Goal: Task Accomplishment & Management: Complete application form

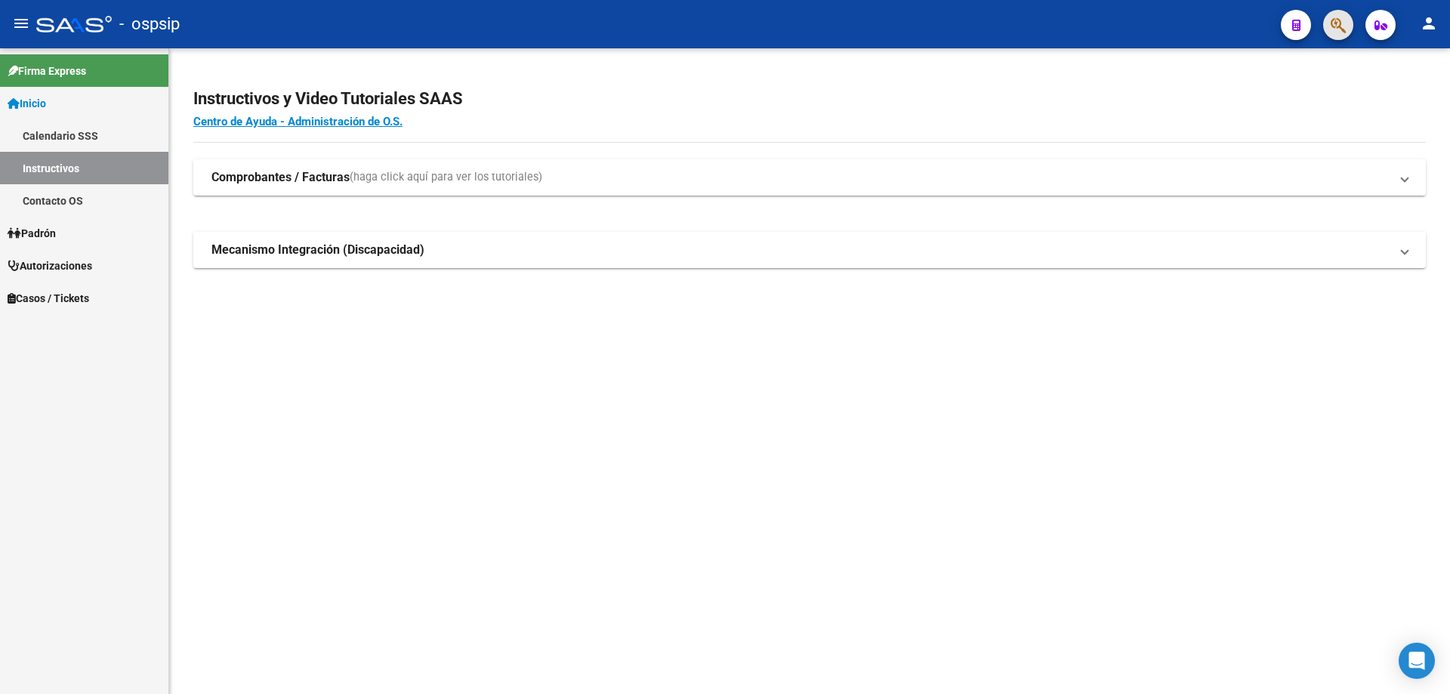
click at [1336, 22] on icon "button" at bounding box center [1338, 25] width 15 height 17
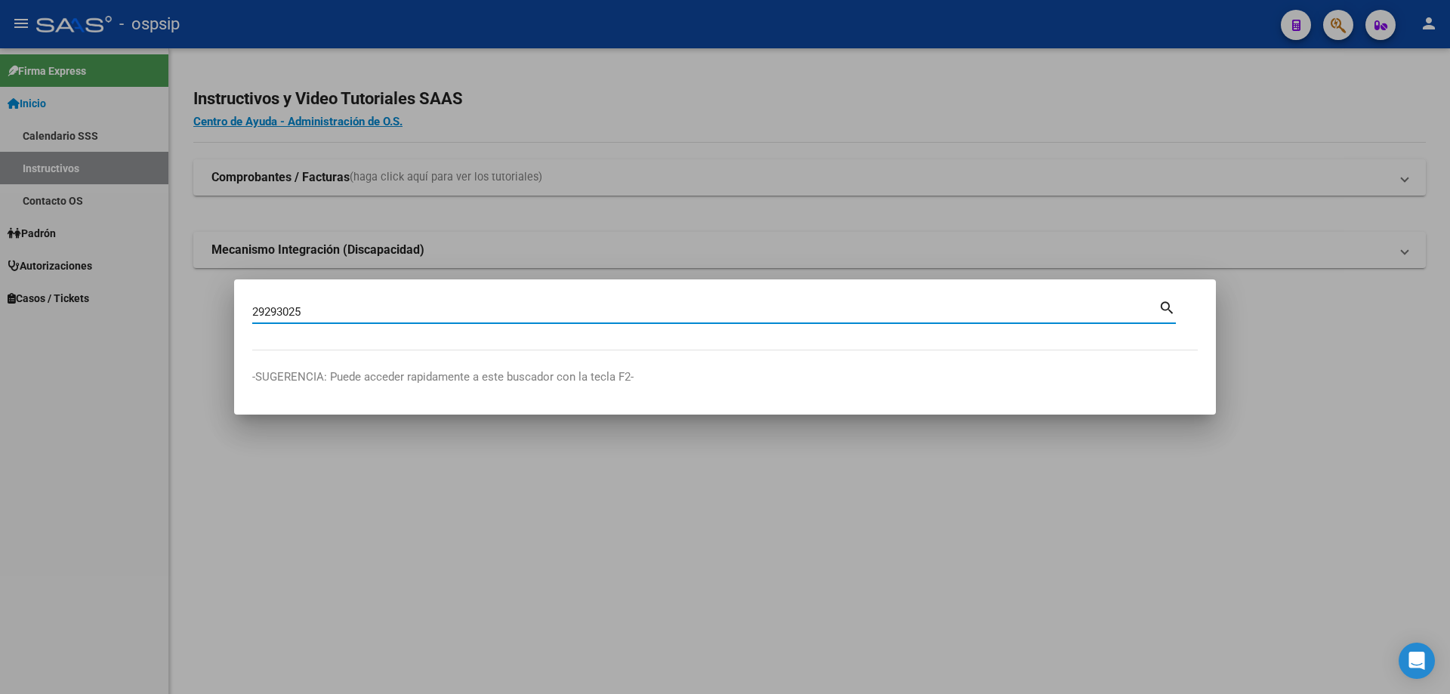
type input "29293025"
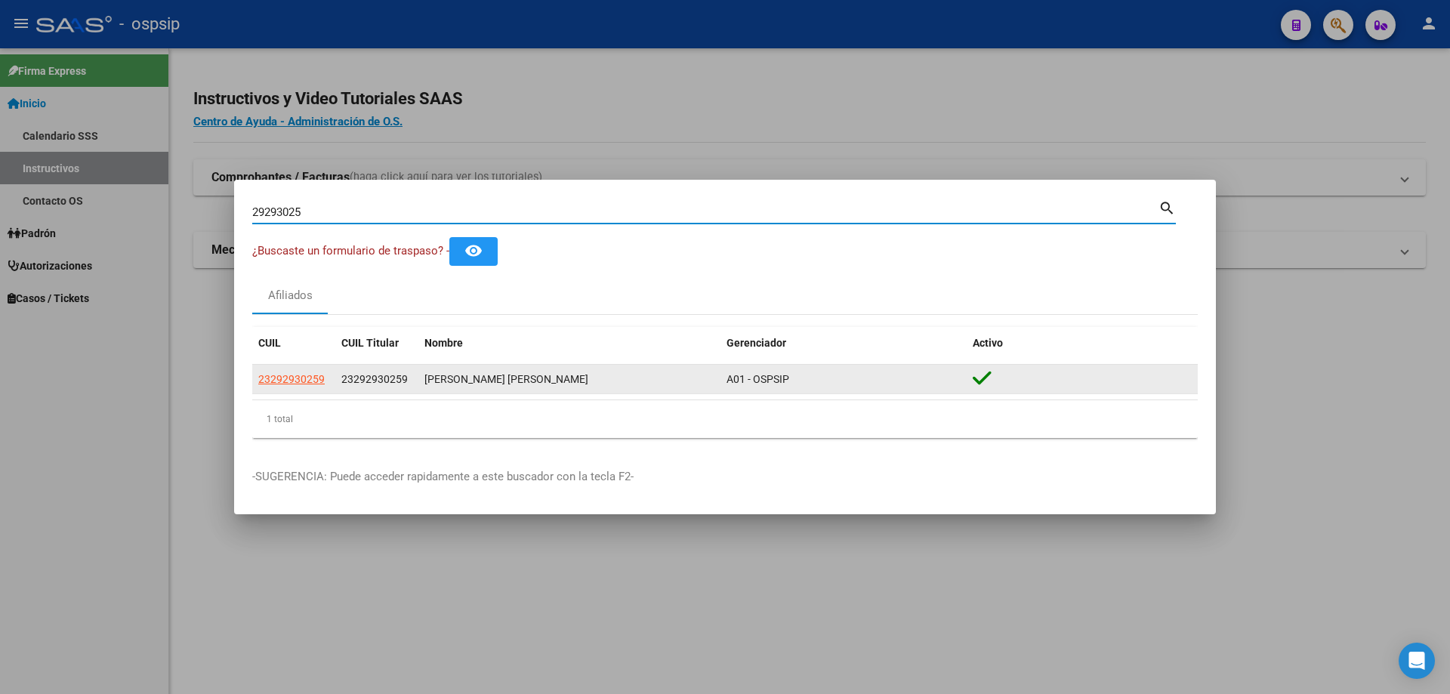
click at [299, 387] on app-link-go-to "23292930259" at bounding box center [291, 379] width 66 height 17
click at [299, 379] on span "23292930259" at bounding box center [291, 379] width 66 height 12
type textarea "23292930259"
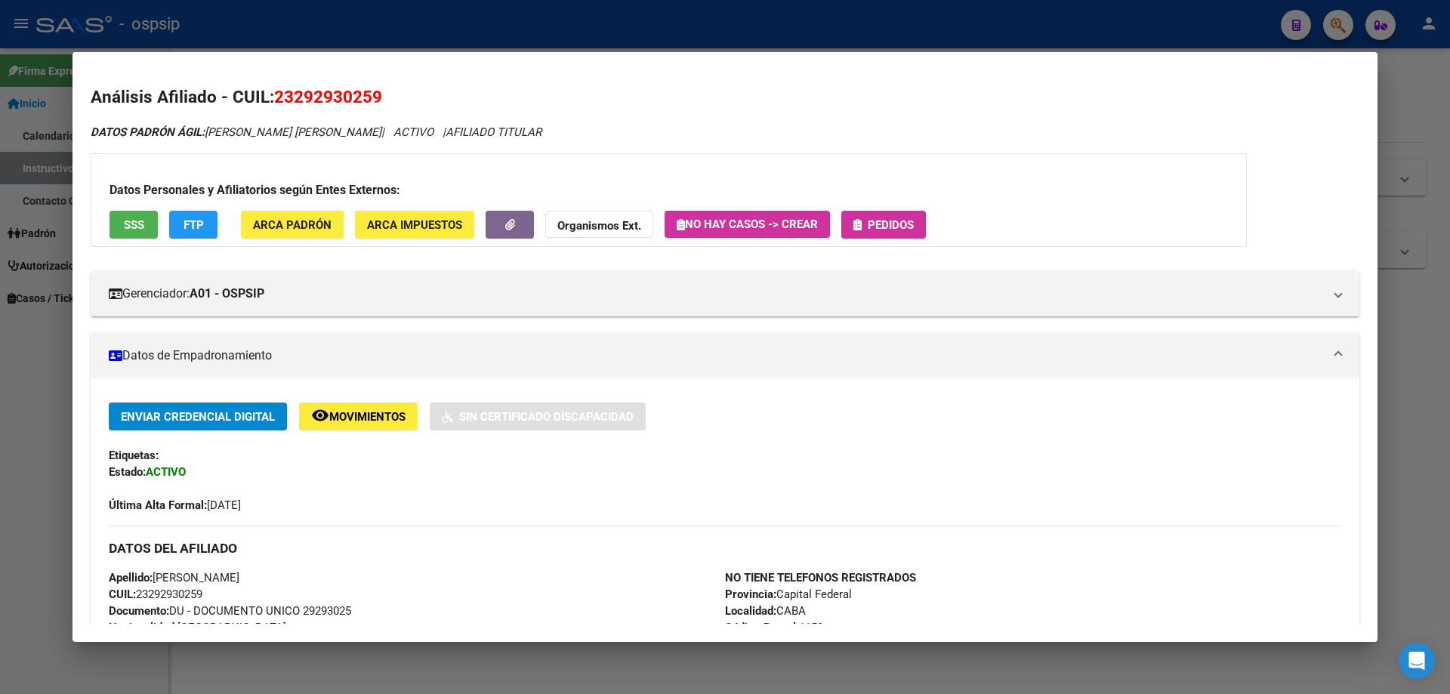
click at [898, 214] on button "Pedidos" at bounding box center [883, 225] width 85 height 28
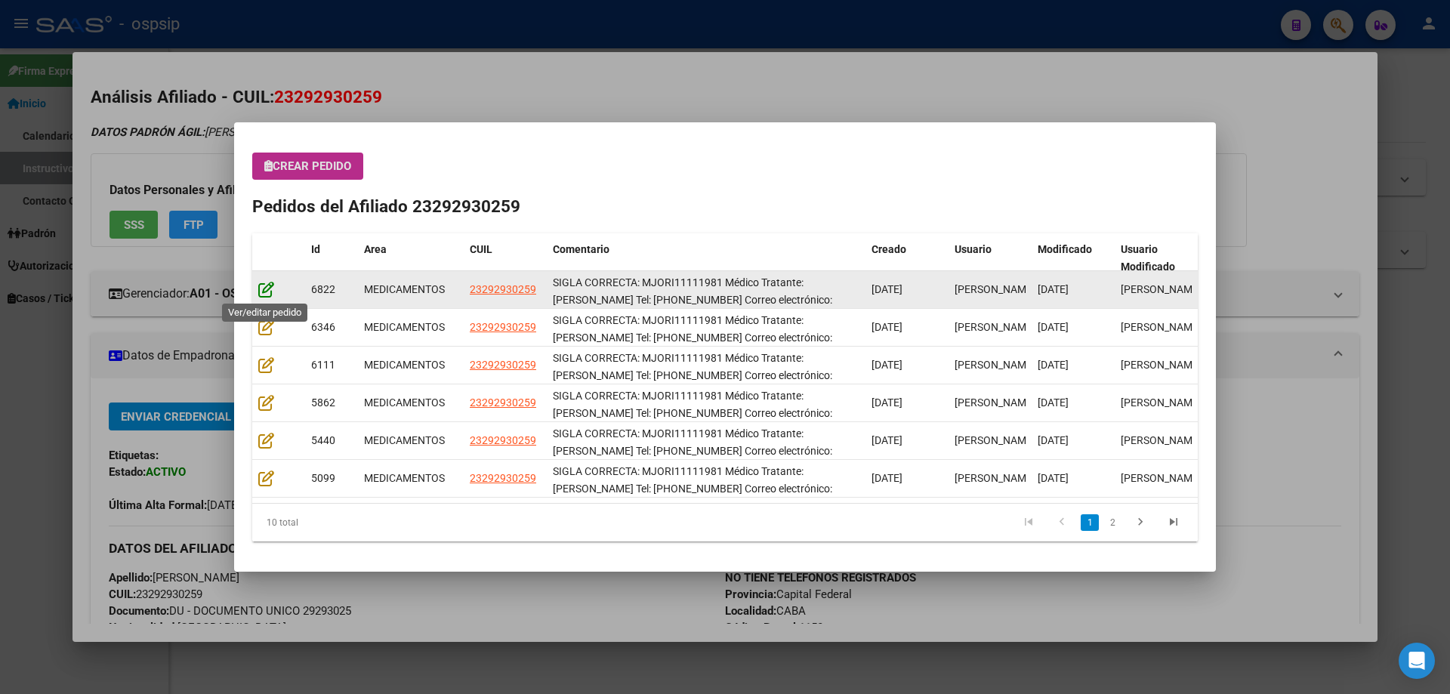
click at [262, 285] on icon at bounding box center [266, 289] width 16 height 17
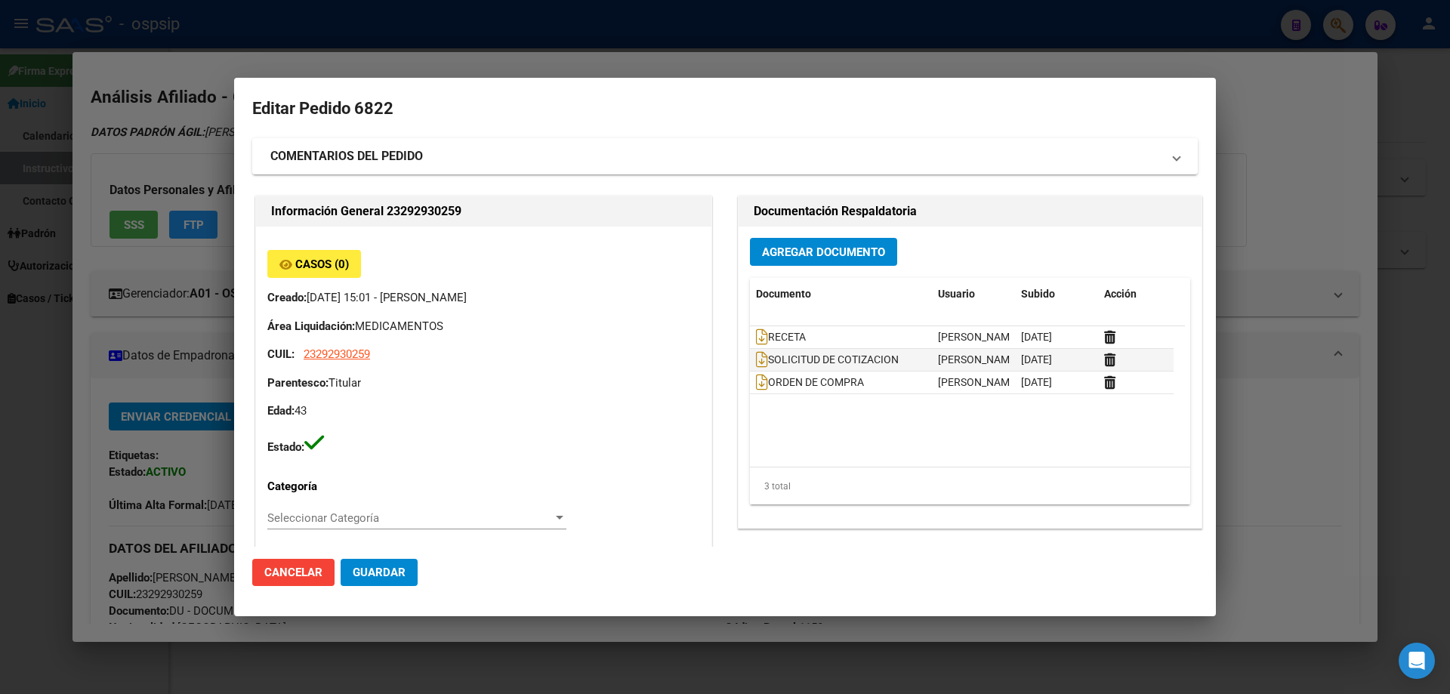
type input "Capital Federal, [PERSON_NAME] 324"
click at [758, 341] on icon at bounding box center [762, 337] width 12 height 17
click at [756, 338] on icon at bounding box center [762, 337] width 12 height 17
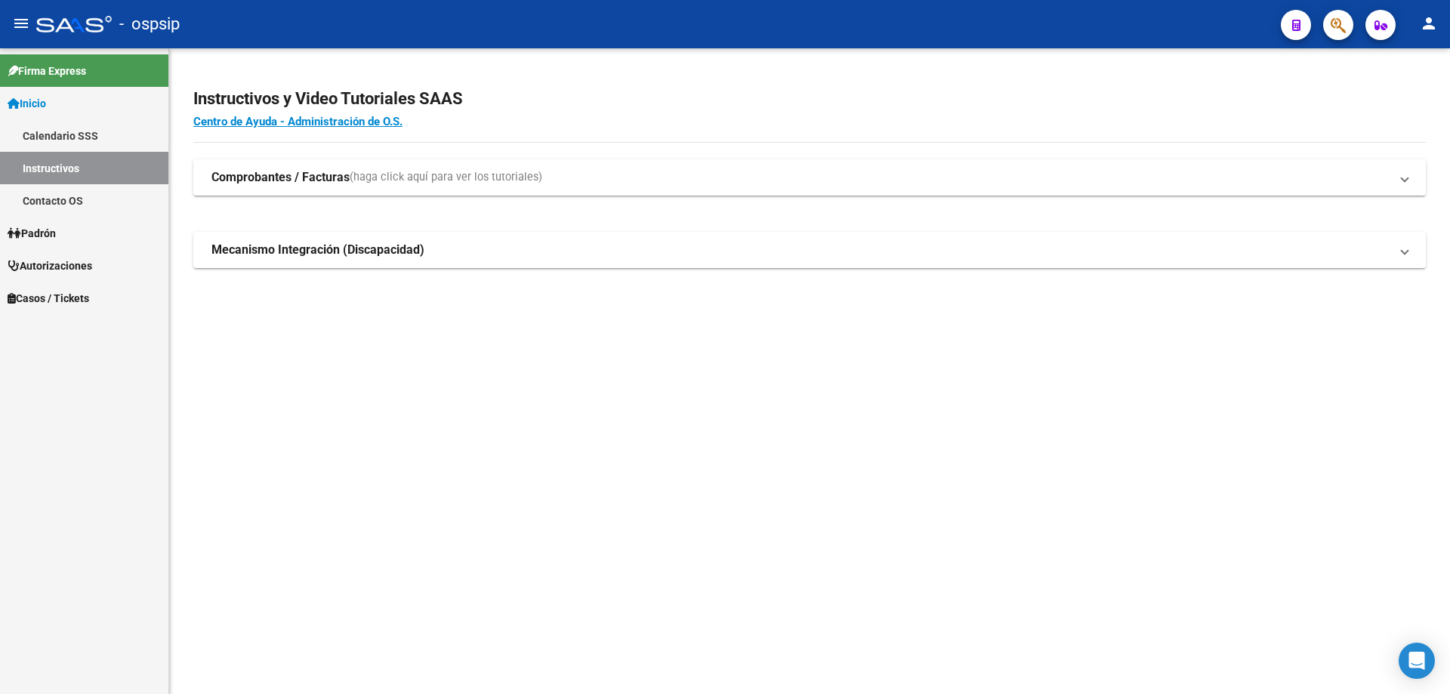
click at [1343, 21] on icon "button" at bounding box center [1338, 25] width 15 height 17
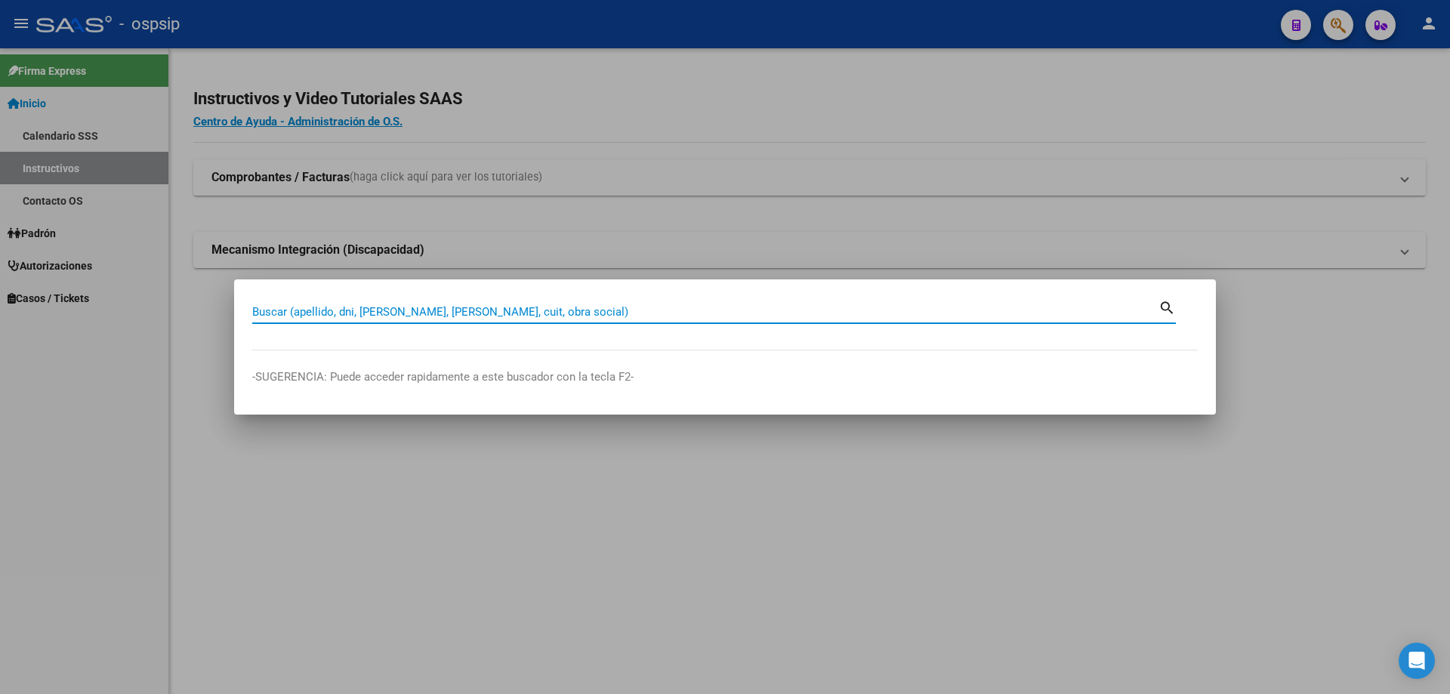
paste input "27907103"
type input "27907103"
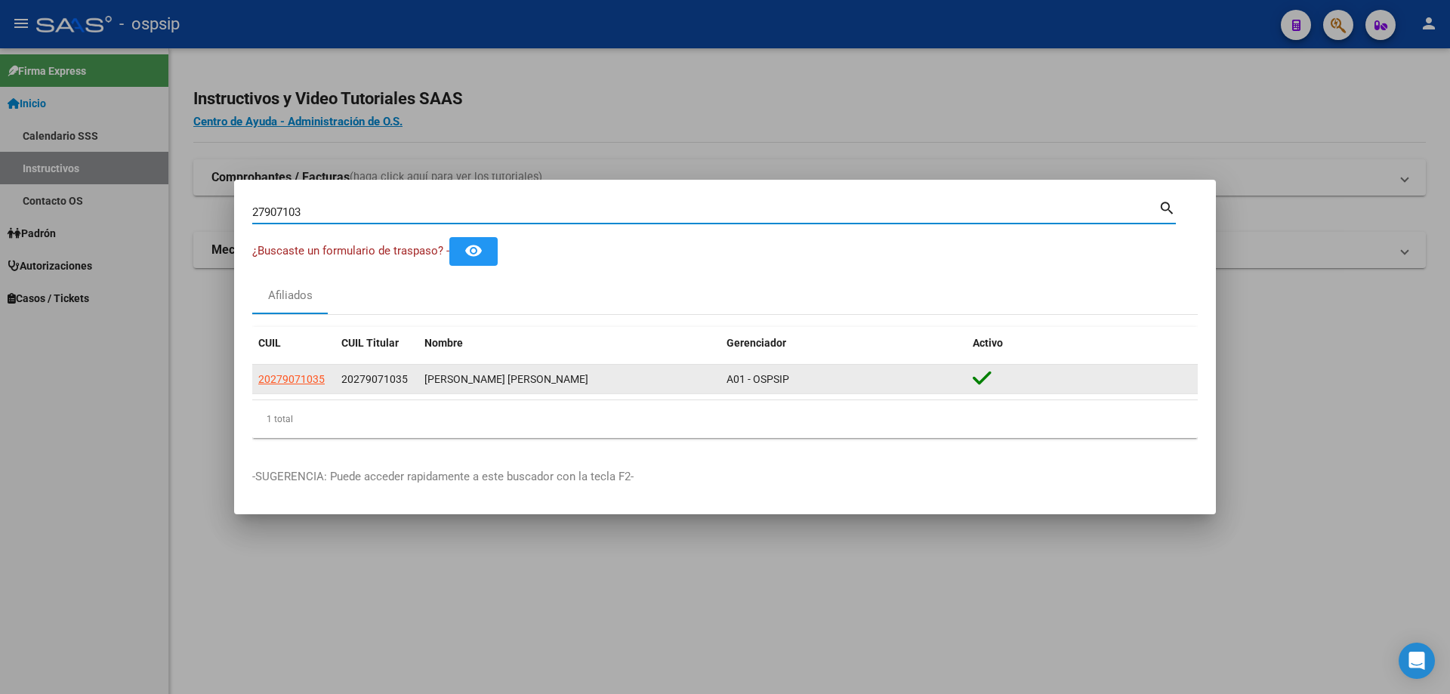
click at [285, 378] on span "20279071035" at bounding box center [291, 379] width 66 height 12
copy span "9"
type textarea "20279071035"
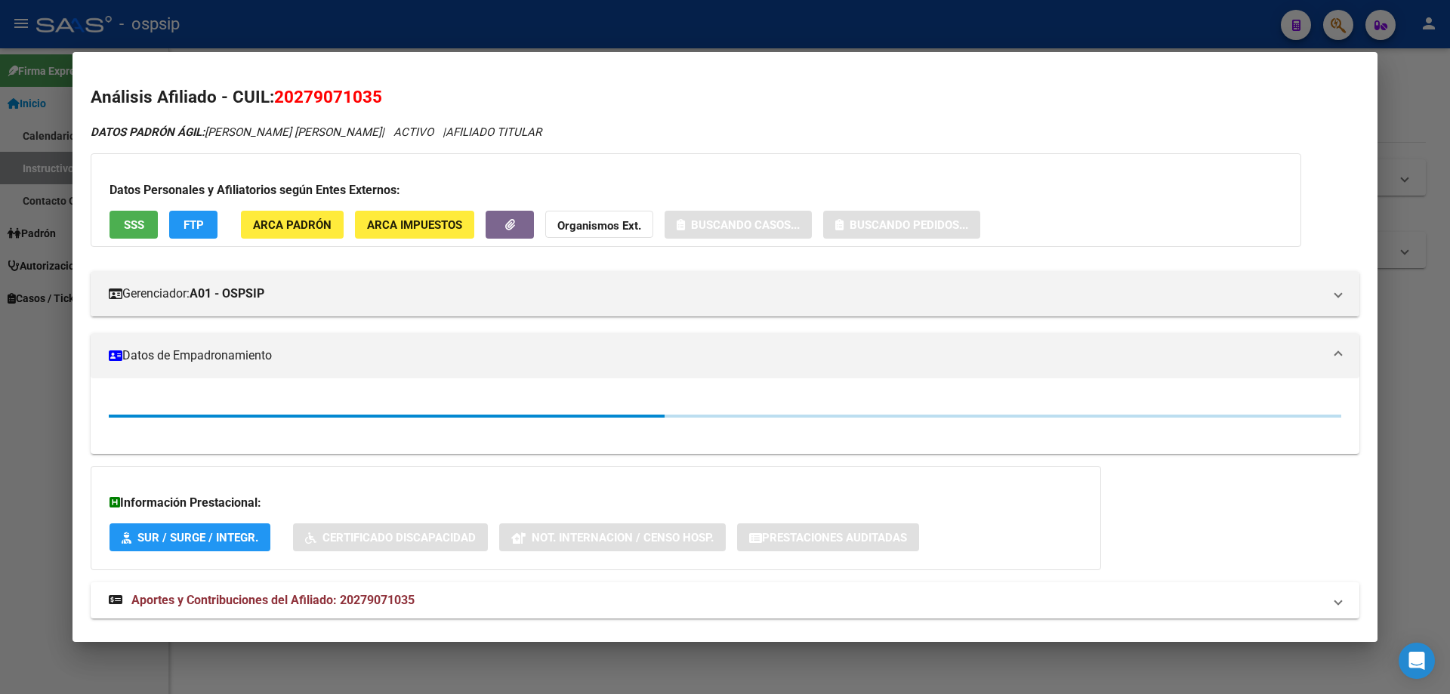
click at [143, 216] on button "SSS" at bounding box center [134, 225] width 48 height 28
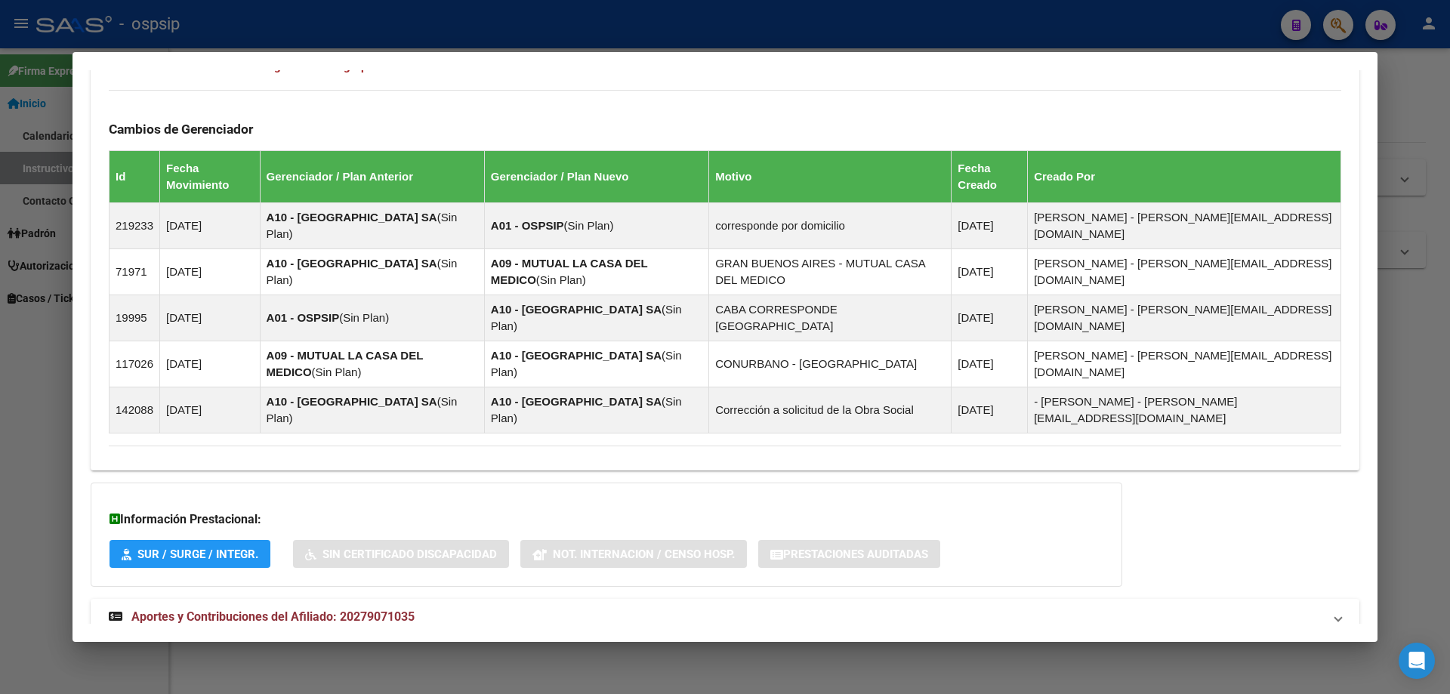
scroll to position [856, 0]
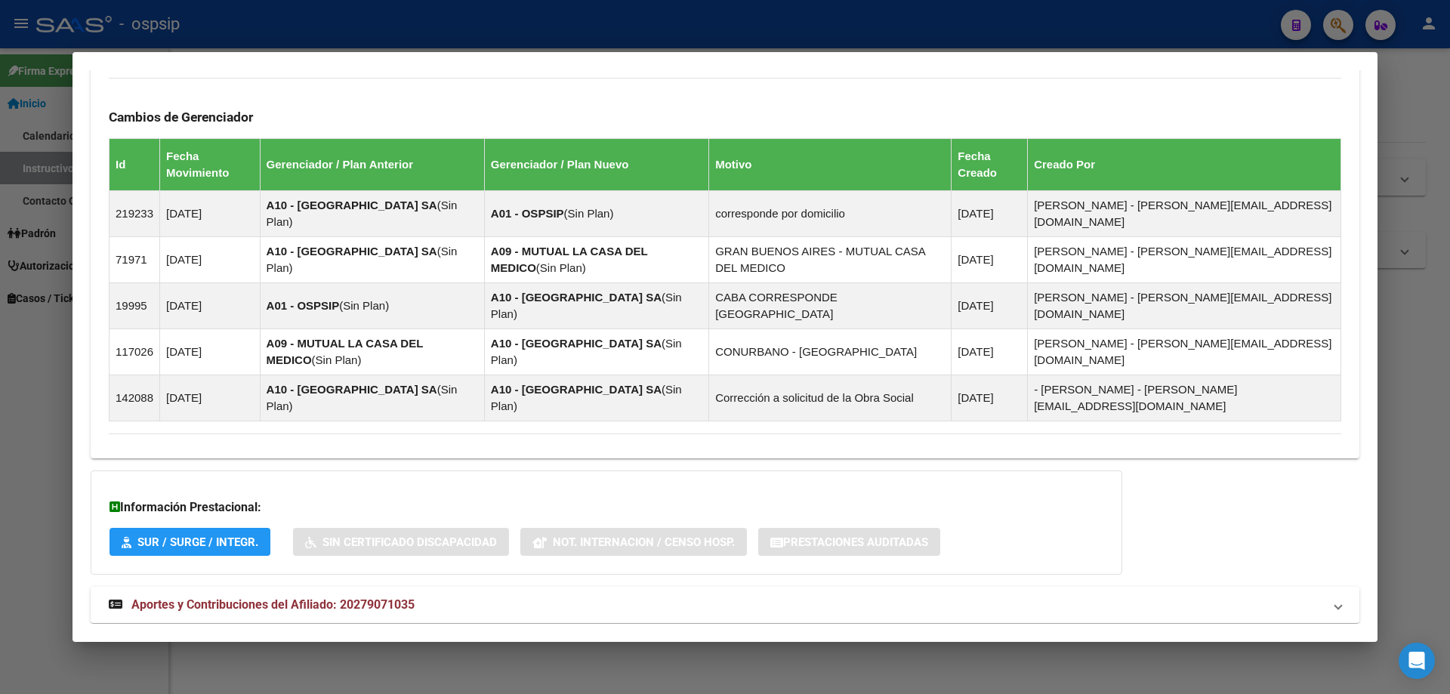
click at [214, 587] on mat-expansion-panel-header "Aportes y Contribuciones del Afiliado: 20279071035" at bounding box center [725, 605] width 1269 height 36
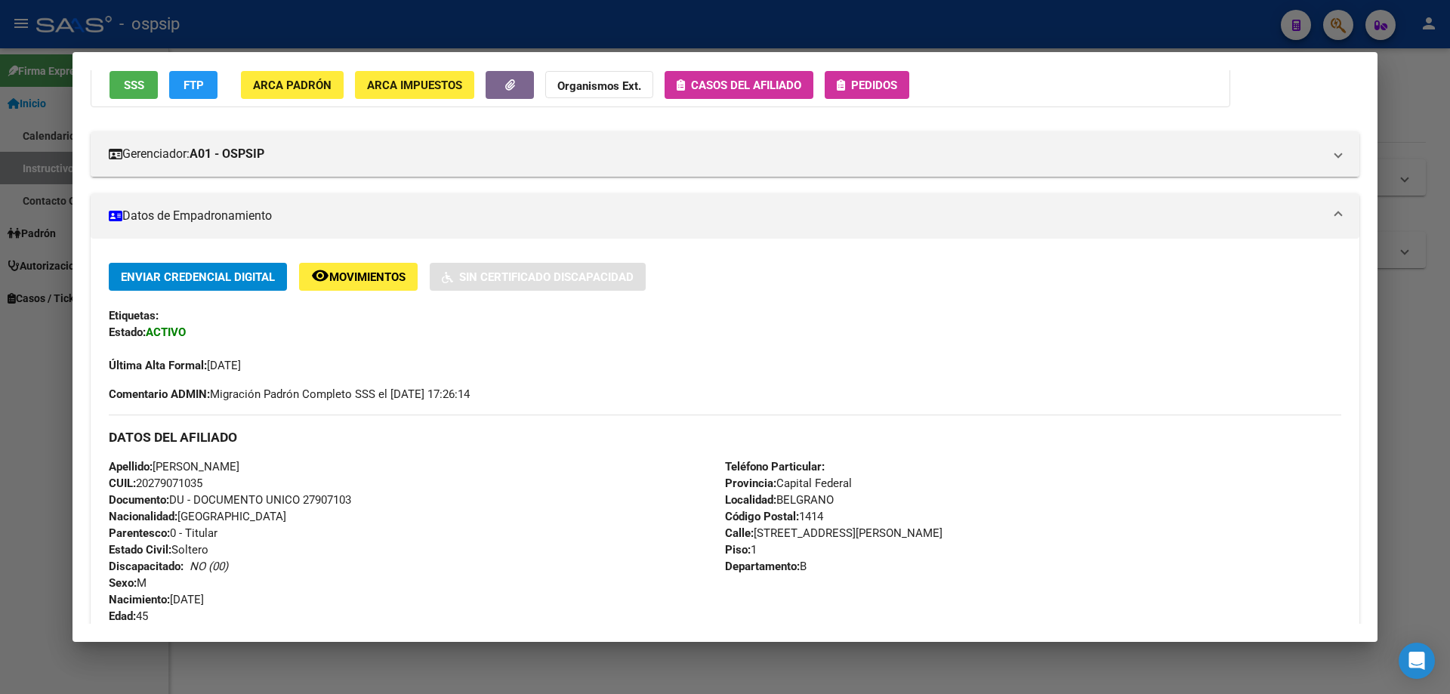
scroll to position [0, 0]
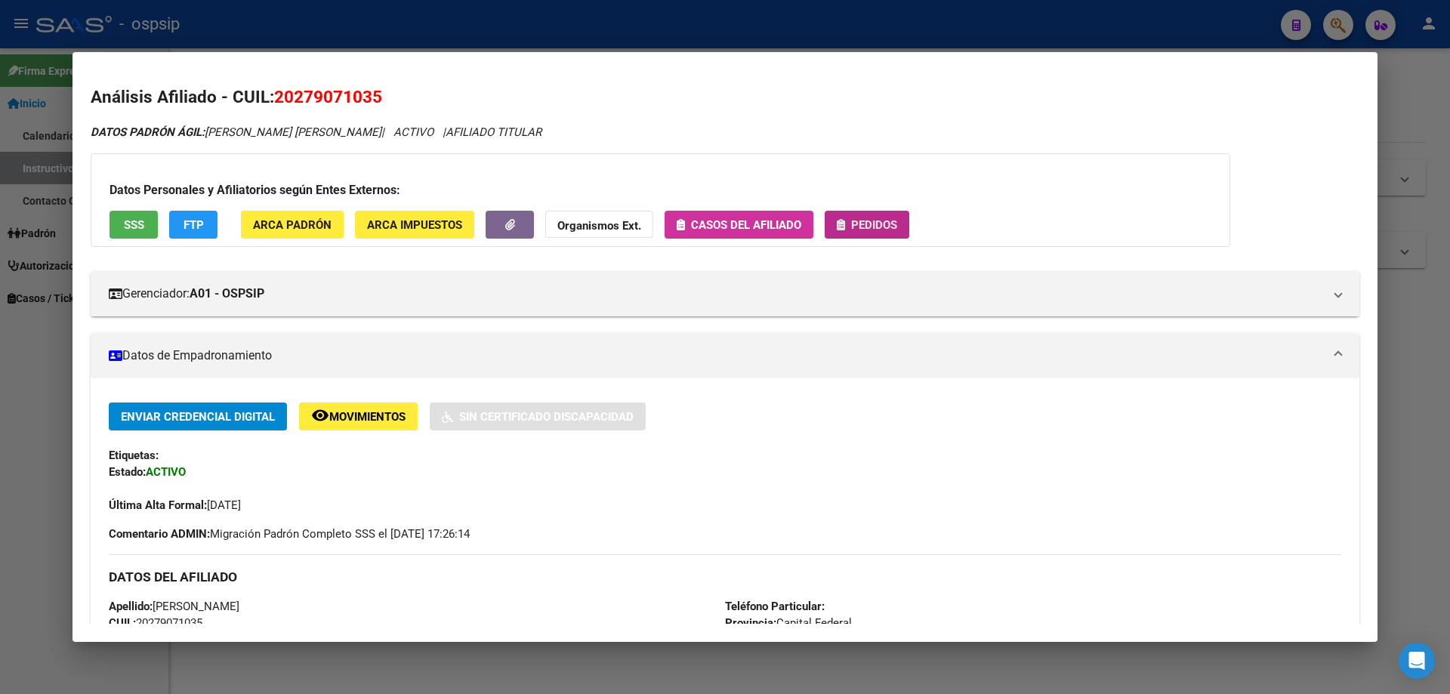
click at [856, 227] on span "Pedidos" at bounding box center [874, 225] width 46 height 14
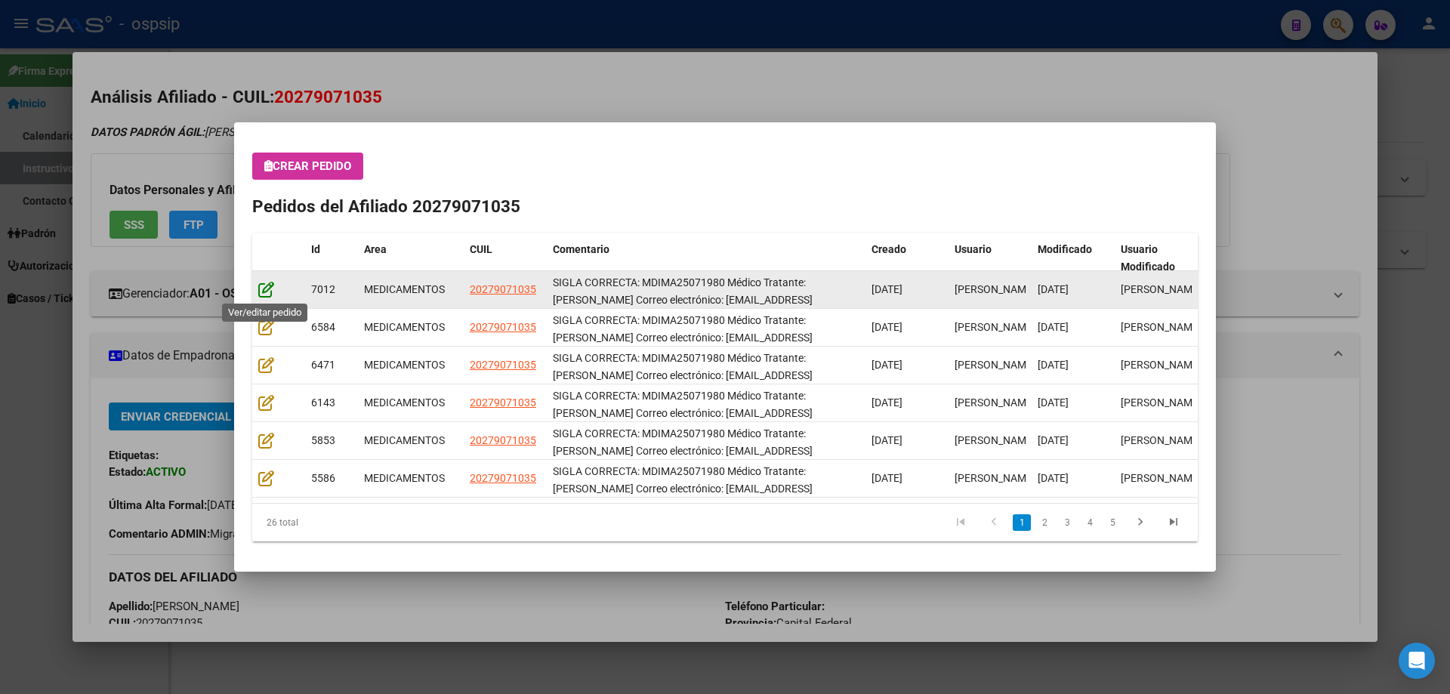
click at [266, 289] on icon at bounding box center [266, 289] width 16 height 17
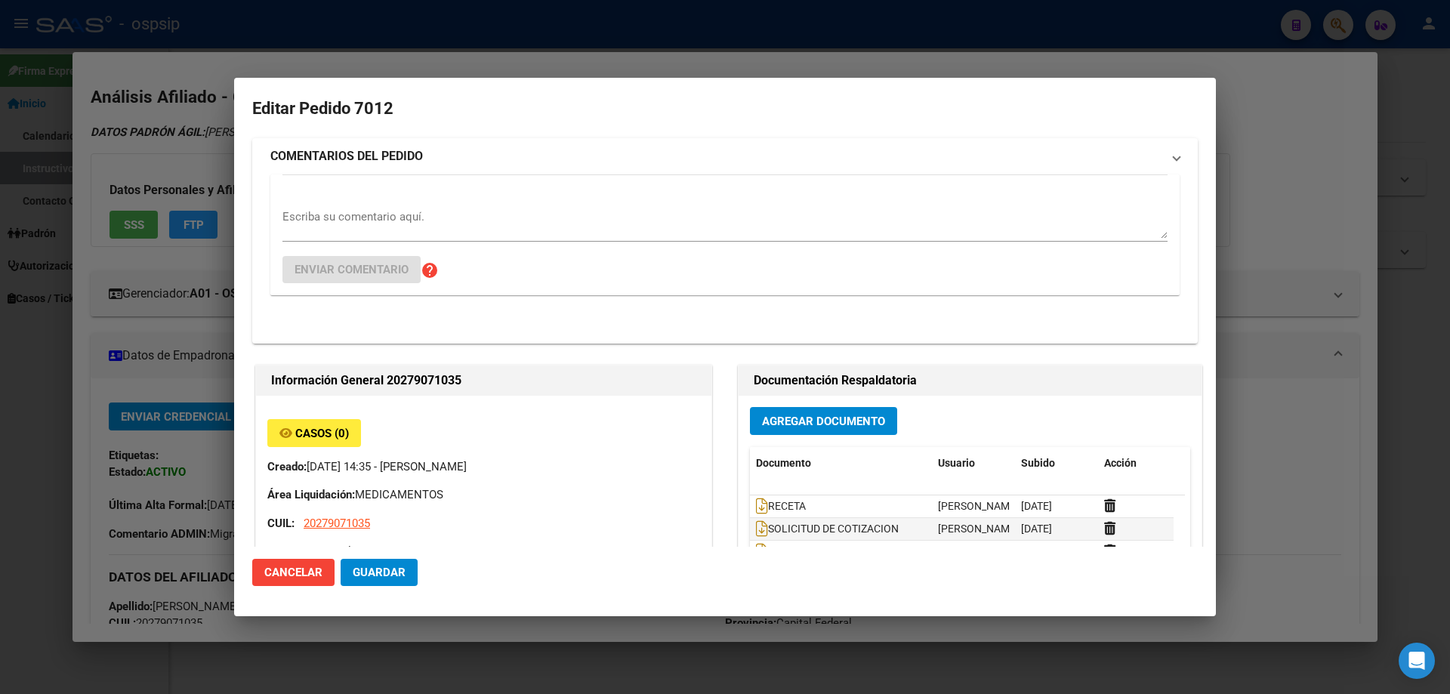
type input "Capital Federal, BELGRANO, [STREET_ADDRESS][PERSON_NAME]"
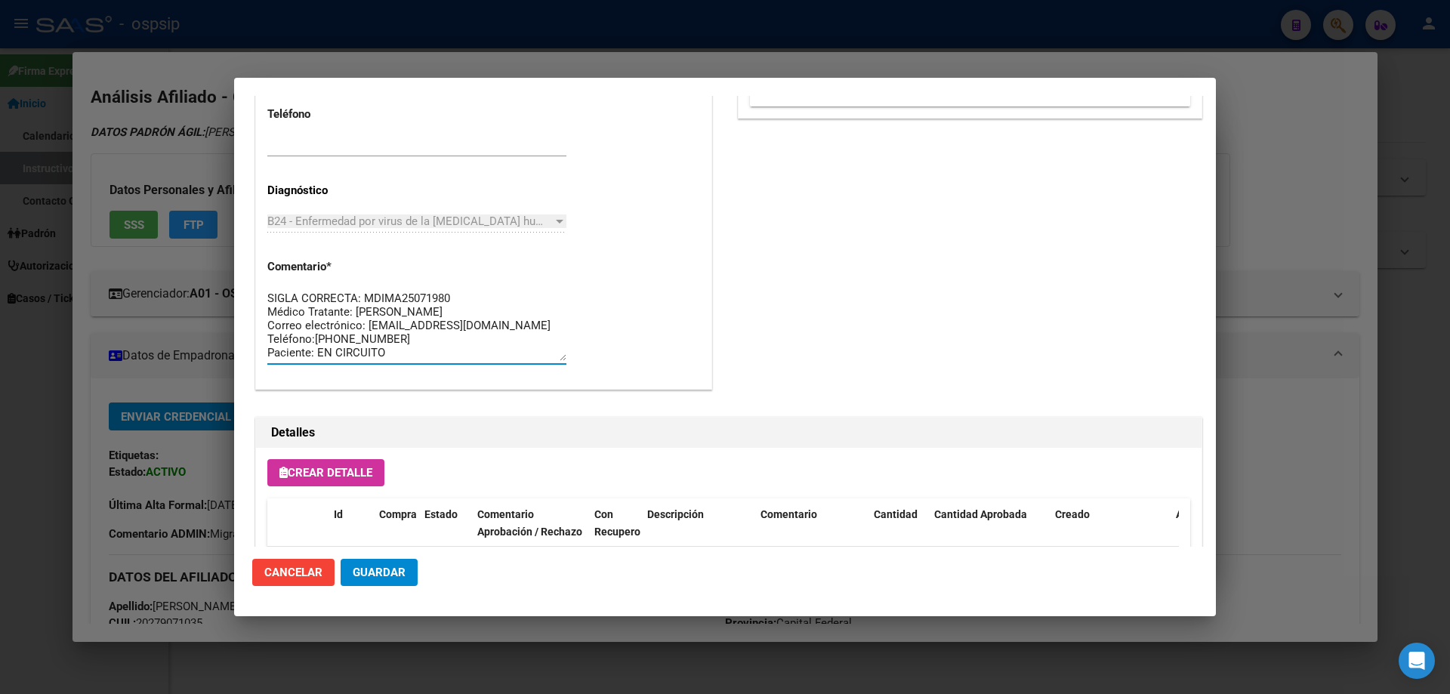
drag, startPoint x: 413, startPoint y: 353, endPoint x: 251, endPoint y: 272, distance: 181.4
click at [251, 272] on mat-dialog-content "Editar Pedido 7012 COMENTARIOS DEL PEDIDO Escriba su comentario aquí. Enviar co…" at bounding box center [725, 321] width 982 height 451
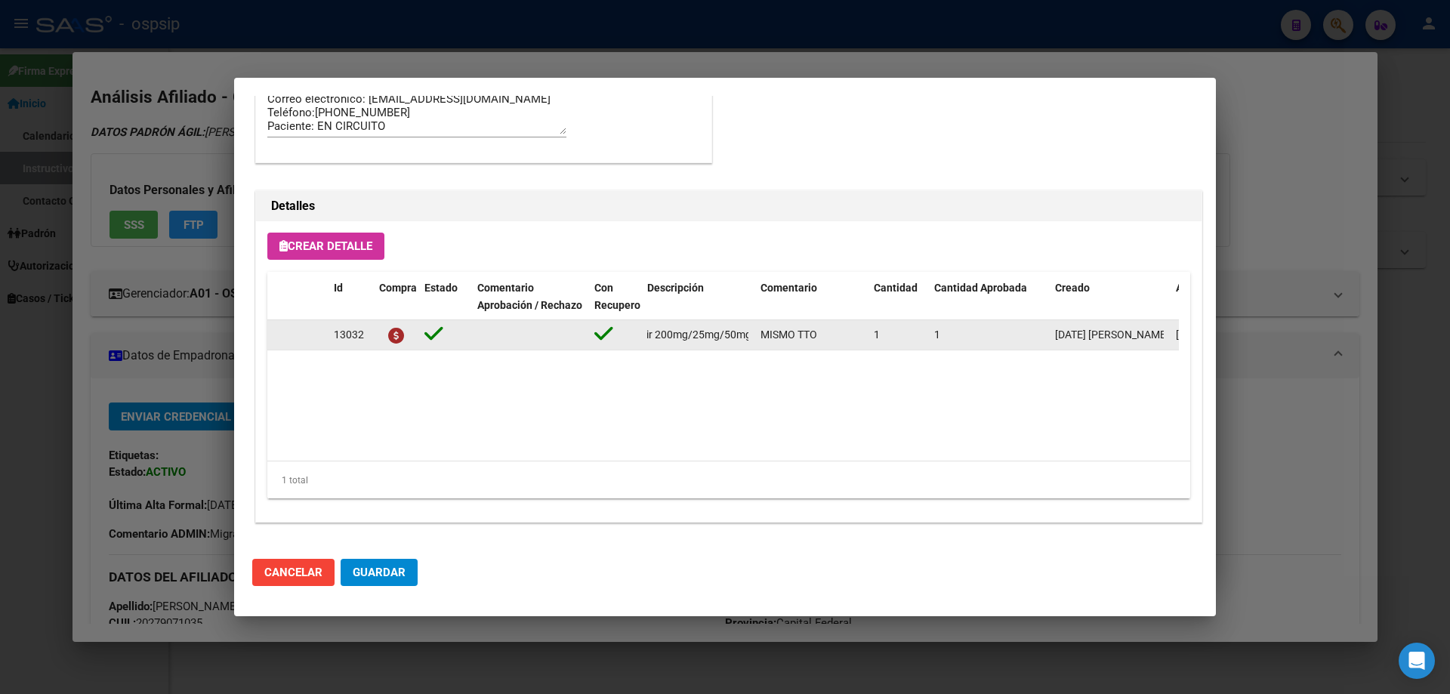
scroll to position [0, 339]
drag, startPoint x: 643, startPoint y: 338, endPoint x: 757, endPoint y: 346, distance: 114.3
click at [757, 346] on div "13032 [MEDICAL_DATA]+[MEDICAL_DATA] alafen.+bictegravir 200mg/25mg/50mg comp.re…" at bounding box center [831, 335] width 1129 height 30
copy span "[MEDICAL_DATA]+[MEDICAL_DATA] alafen.+bictegravir 200mg/25mg/50mg comp.rec.x 30…"
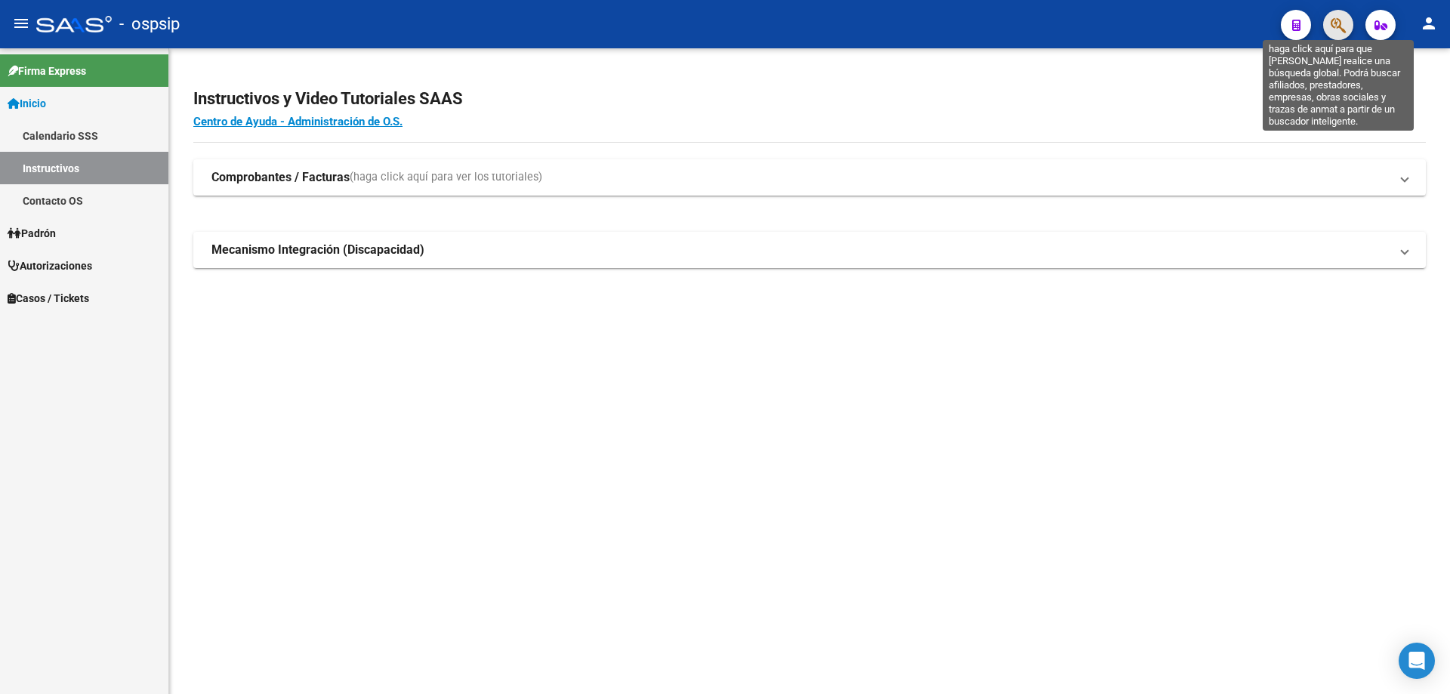
click at [1344, 23] on icon "button" at bounding box center [1338, 25] width 15 height 17
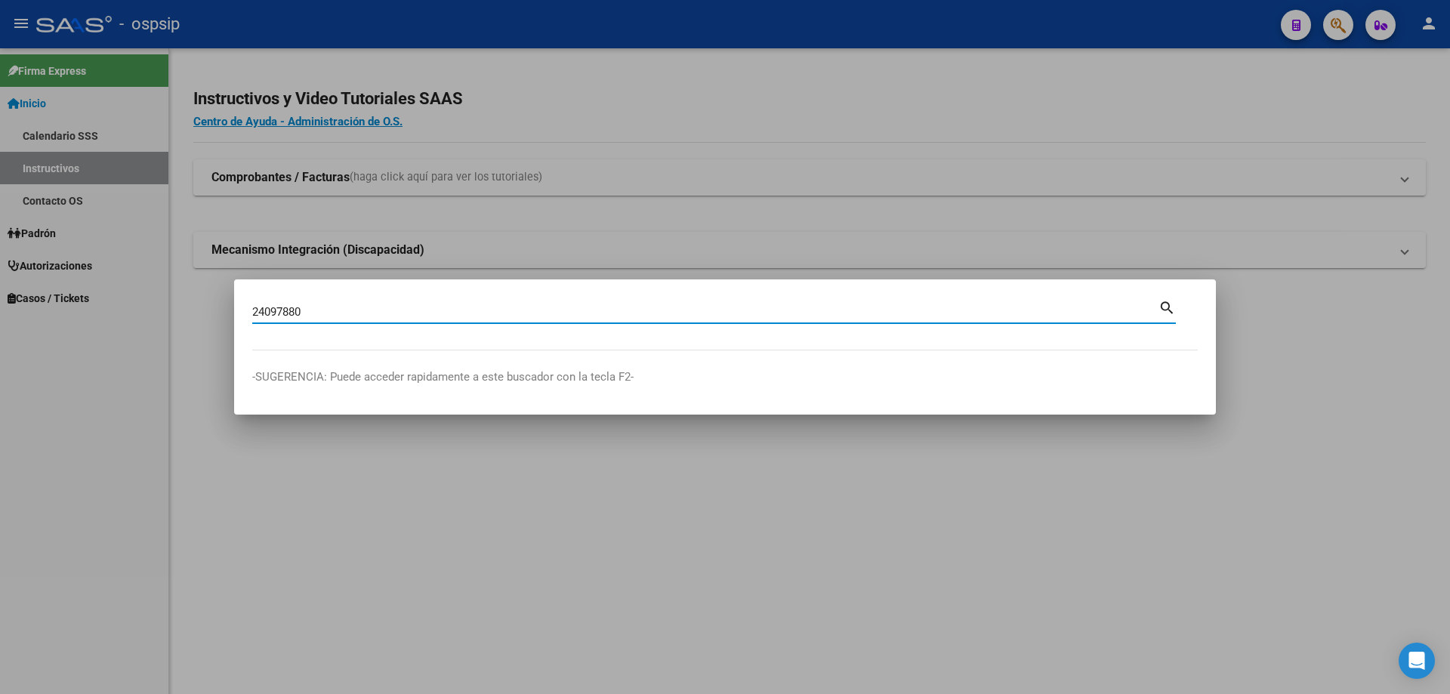
type input "24097880"
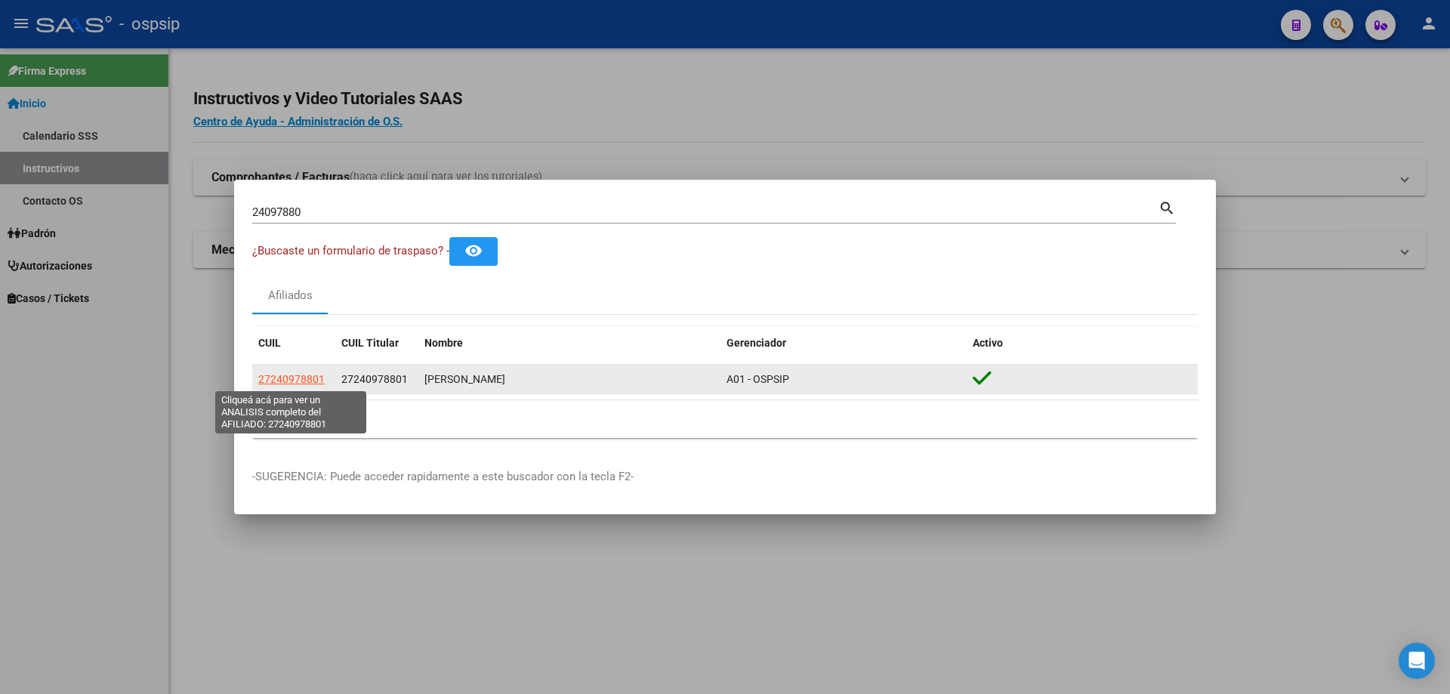
click at [280, 381] on span "27240978801" at bounding box center [291, 379] width 66 height 12
type textarea "27240978801"
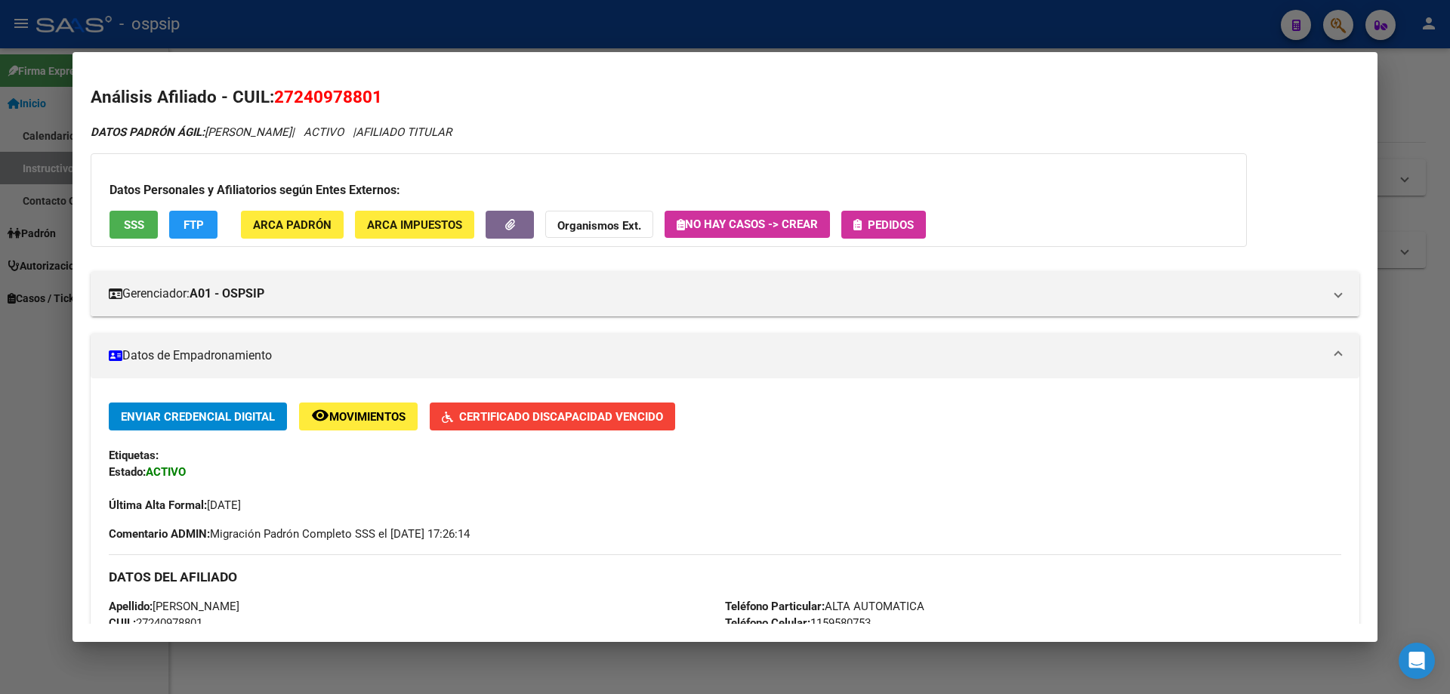
click at [137, 230] on span "SSS" at bounding box center [134, 225] width 20 height 14
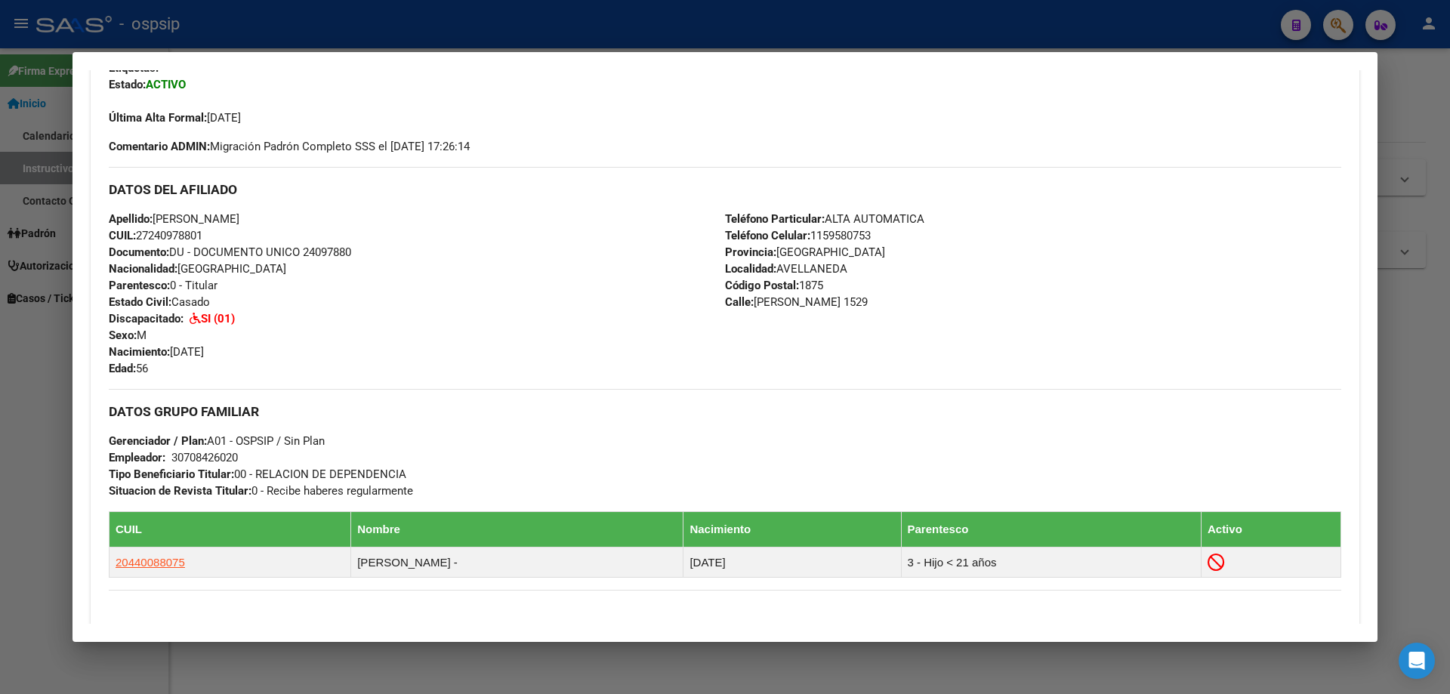
scroll to position [0, 0]
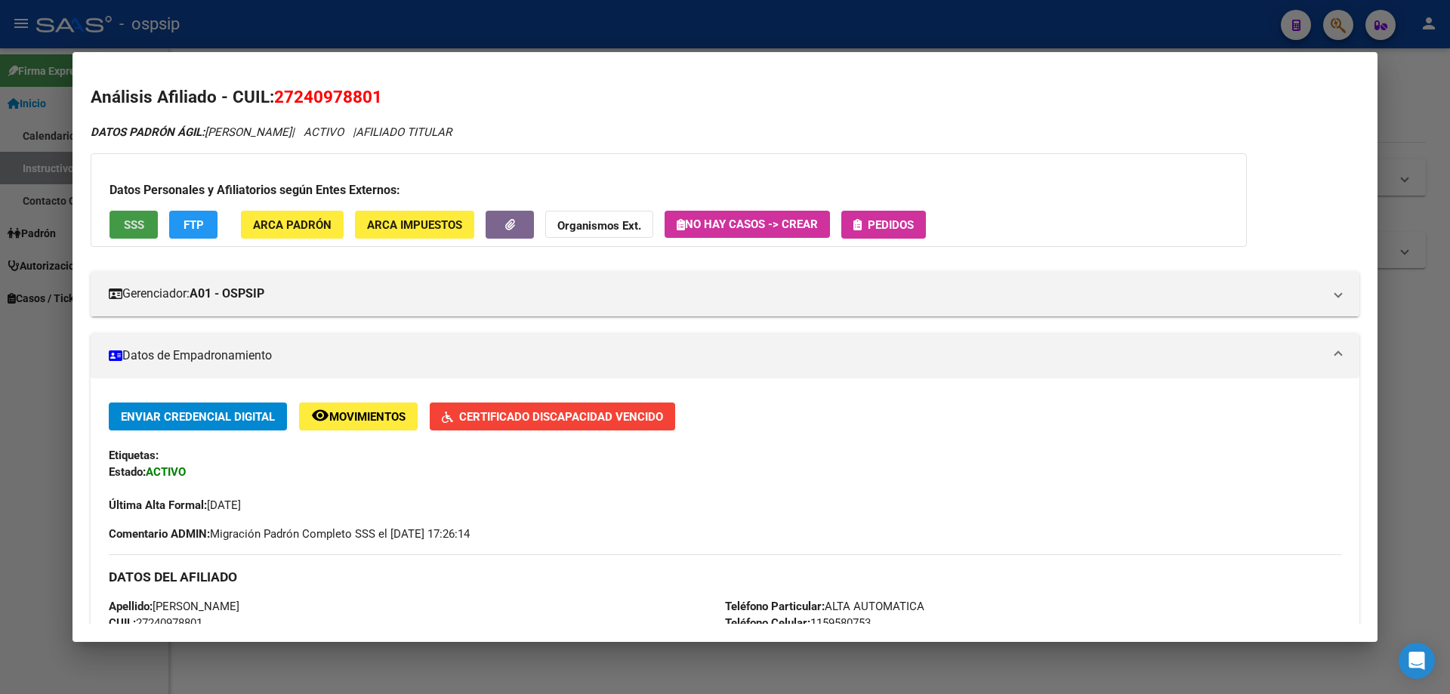
click at [875, 235] on button "Pedidos" at bounding box center [883, 225] width 85 height 28
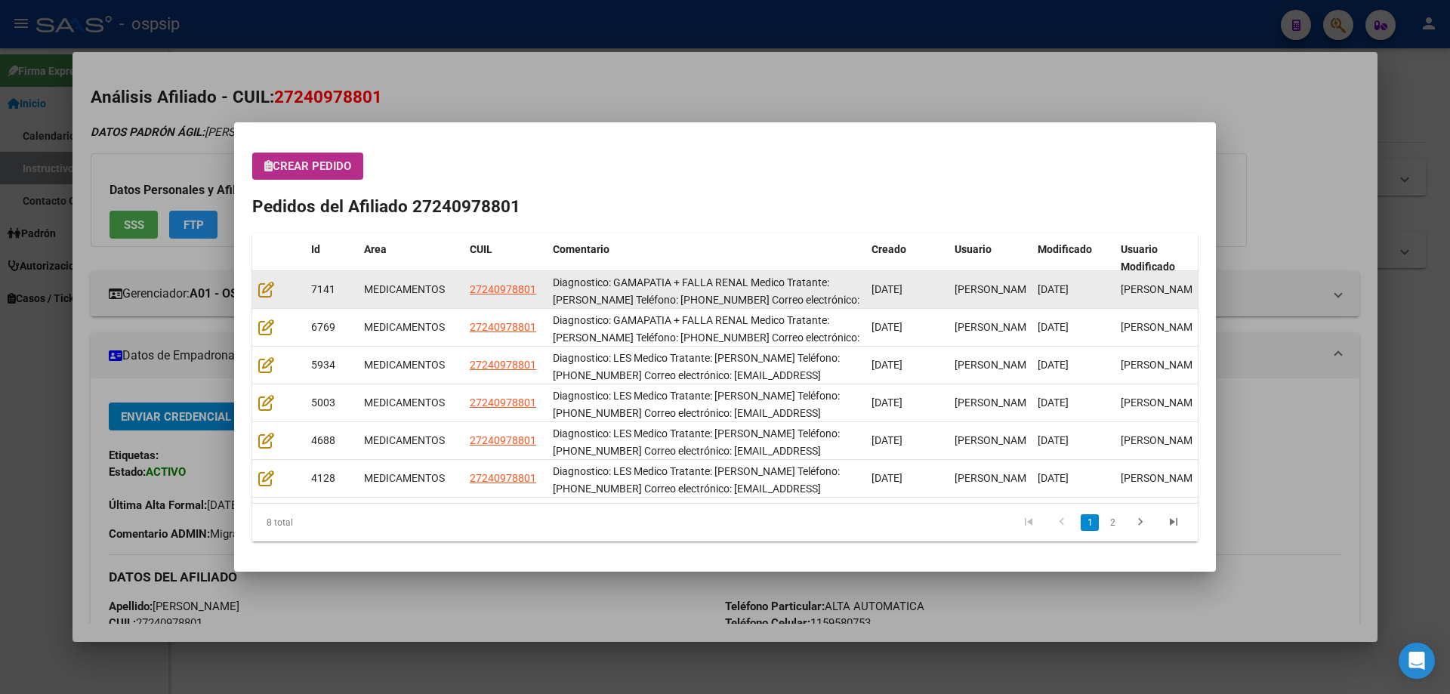
click at [263, 279] on datatable-body-cell at bounding box center [278, 289] width 53 height 37
click at [263, 289] on icon at bounding box center [266, 289] width 16 height 17
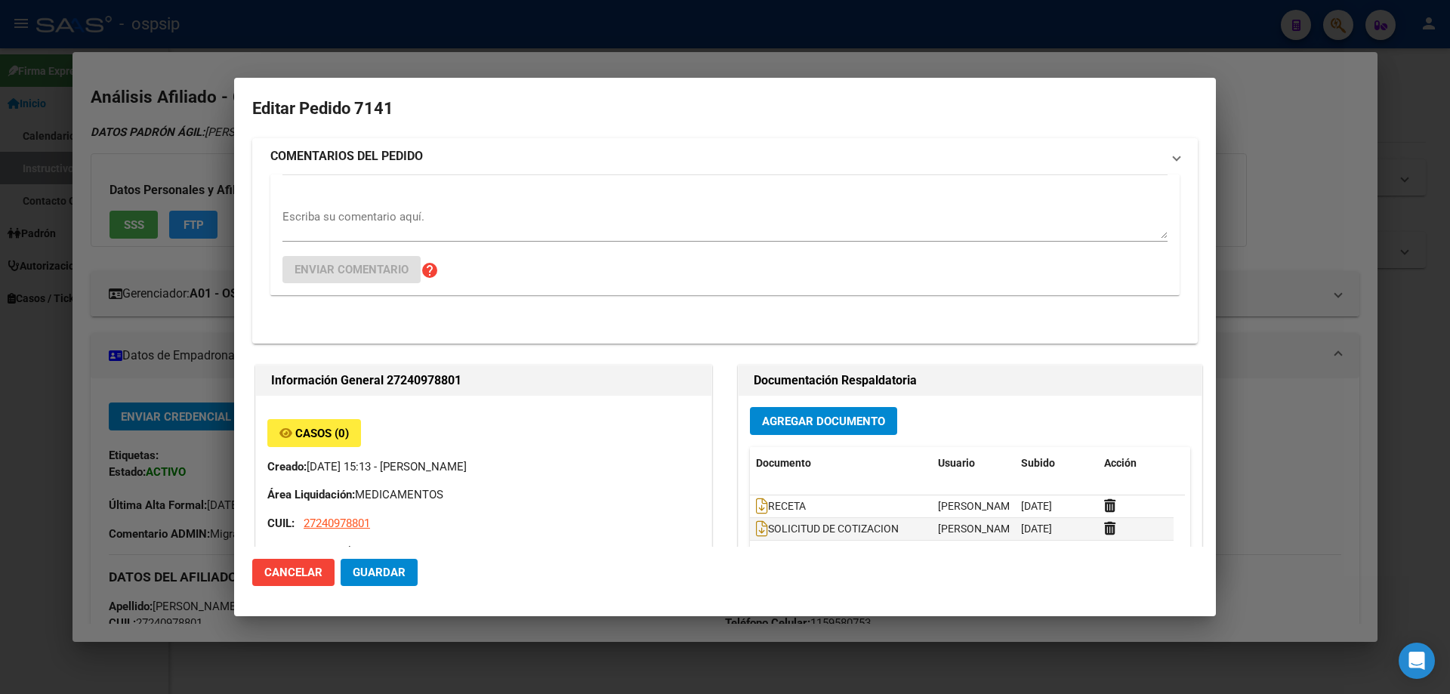
type input "[GEOGRAPHIC_DATA], [GEOGRAPHIC_DATA][PERSON_NAME] 1529"
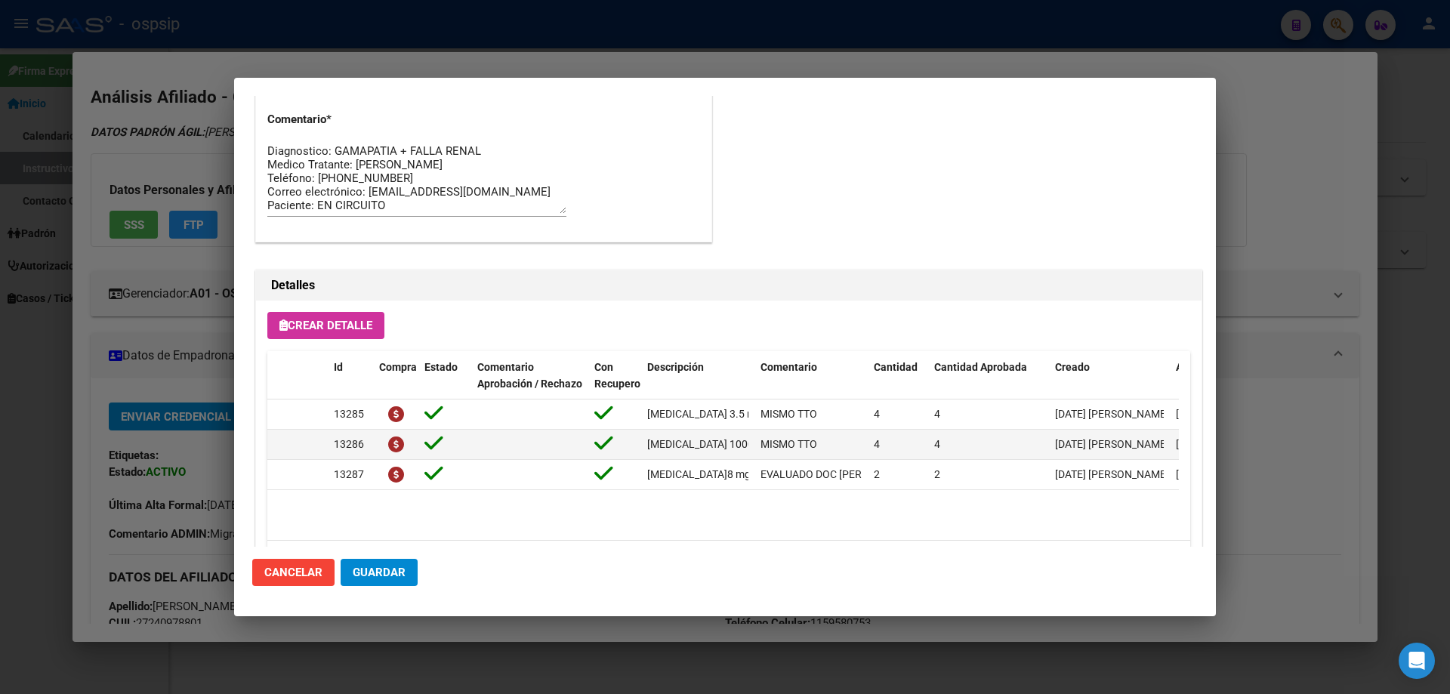
scroll to position [982, 0]
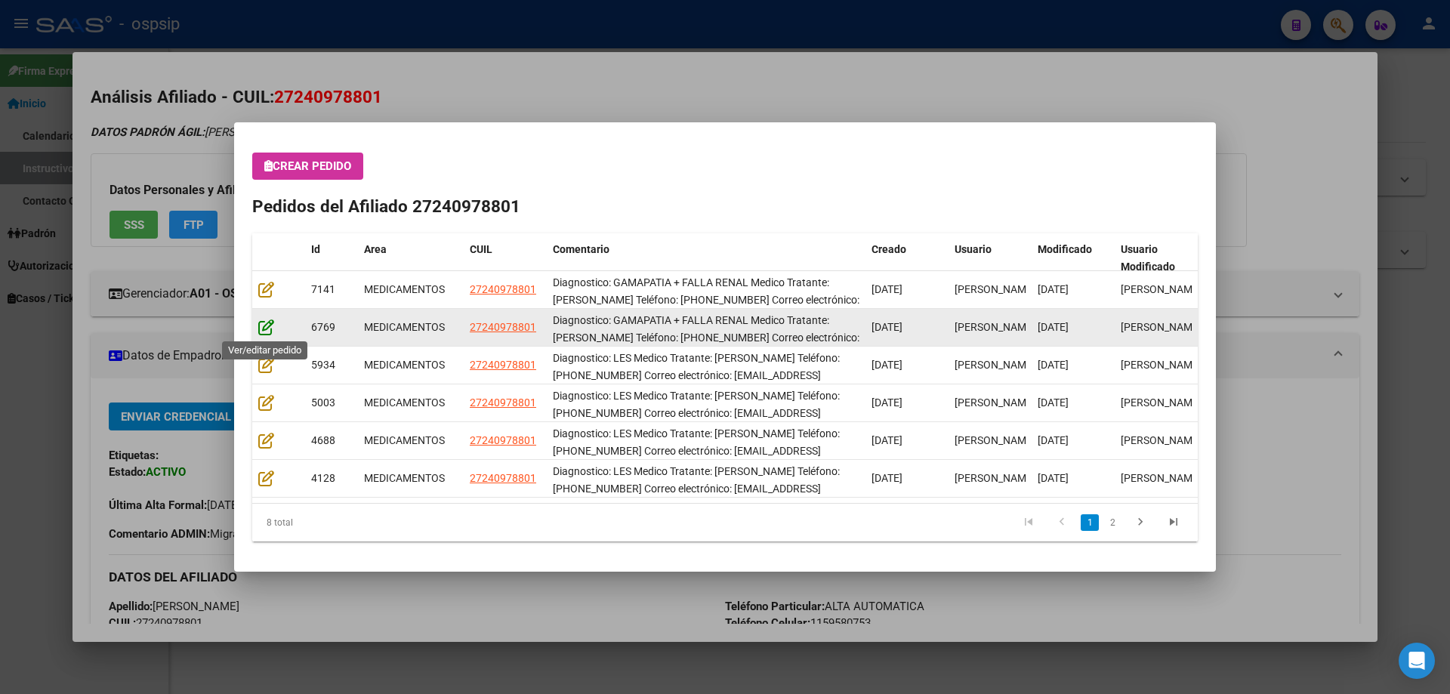
click at [260, 331] on icon at bounding box center [266, 327] width 16 height 17
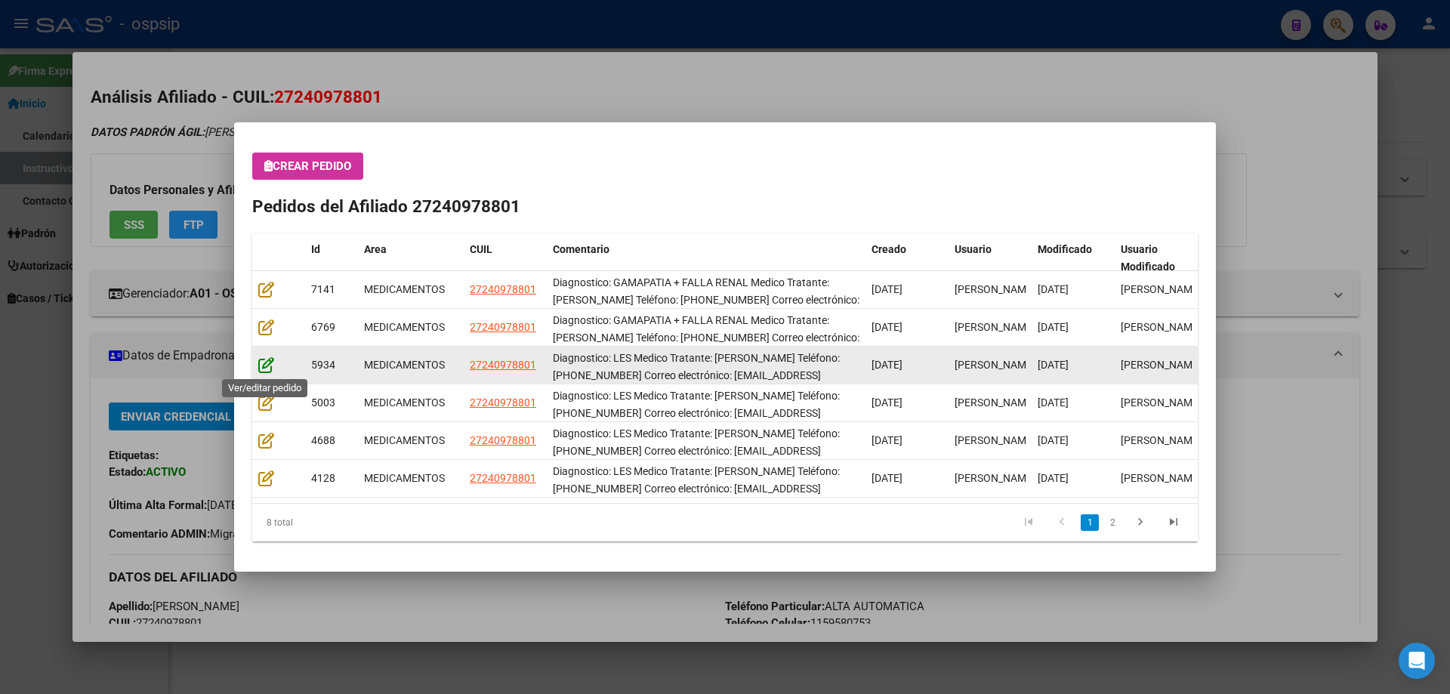
click at [265, 366] on icon at bounding box center [266, 364] width 16 height 17
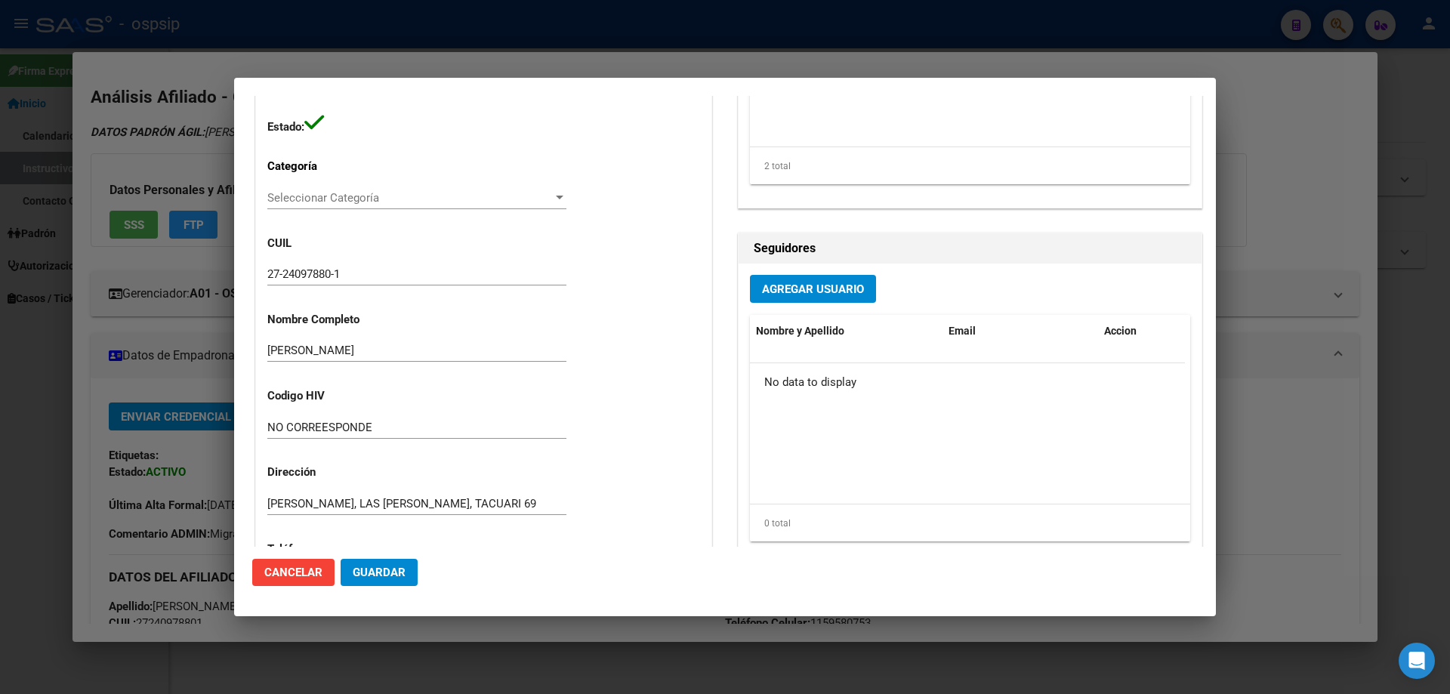
type input "[GEOGRAPHIC_DATA], [GEOGRAPHIC_DATA][PERSON_NAME] 1529"
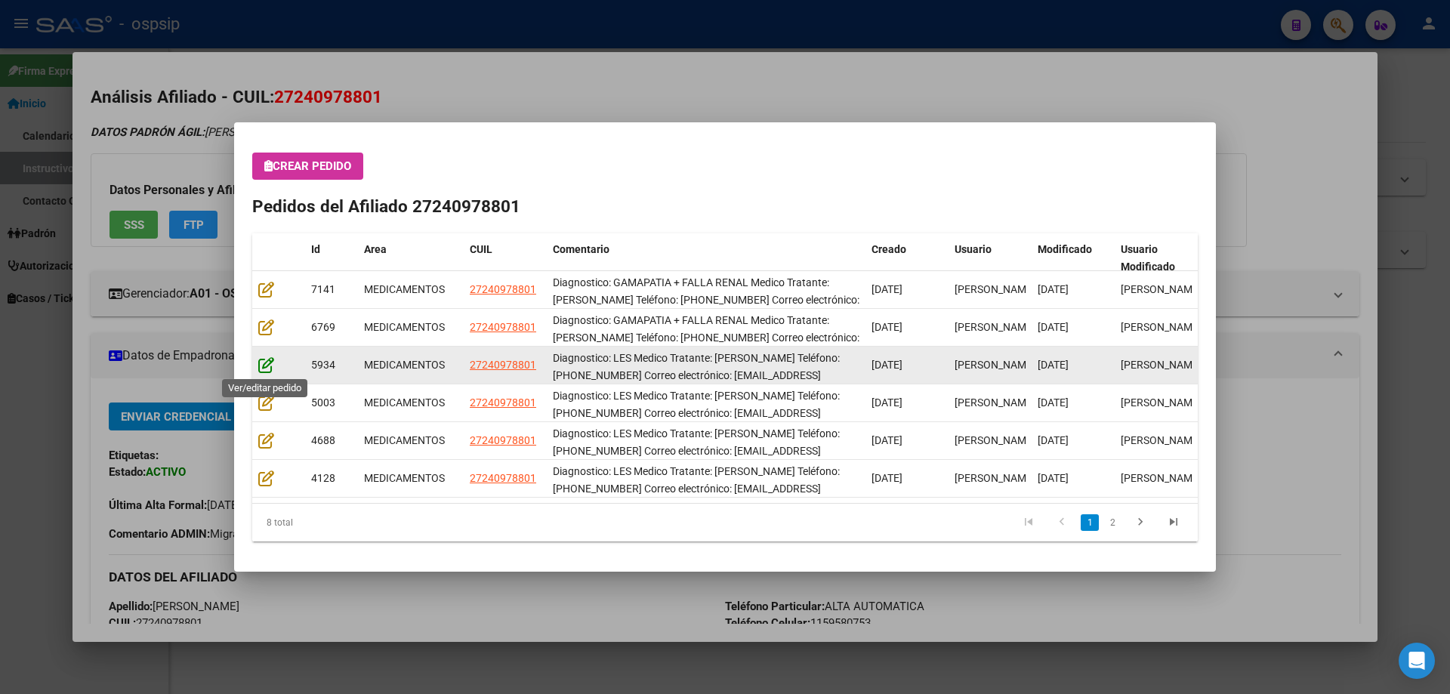
click at [270, 369] on icon at bounding box center [266, 364] width 16 height 17
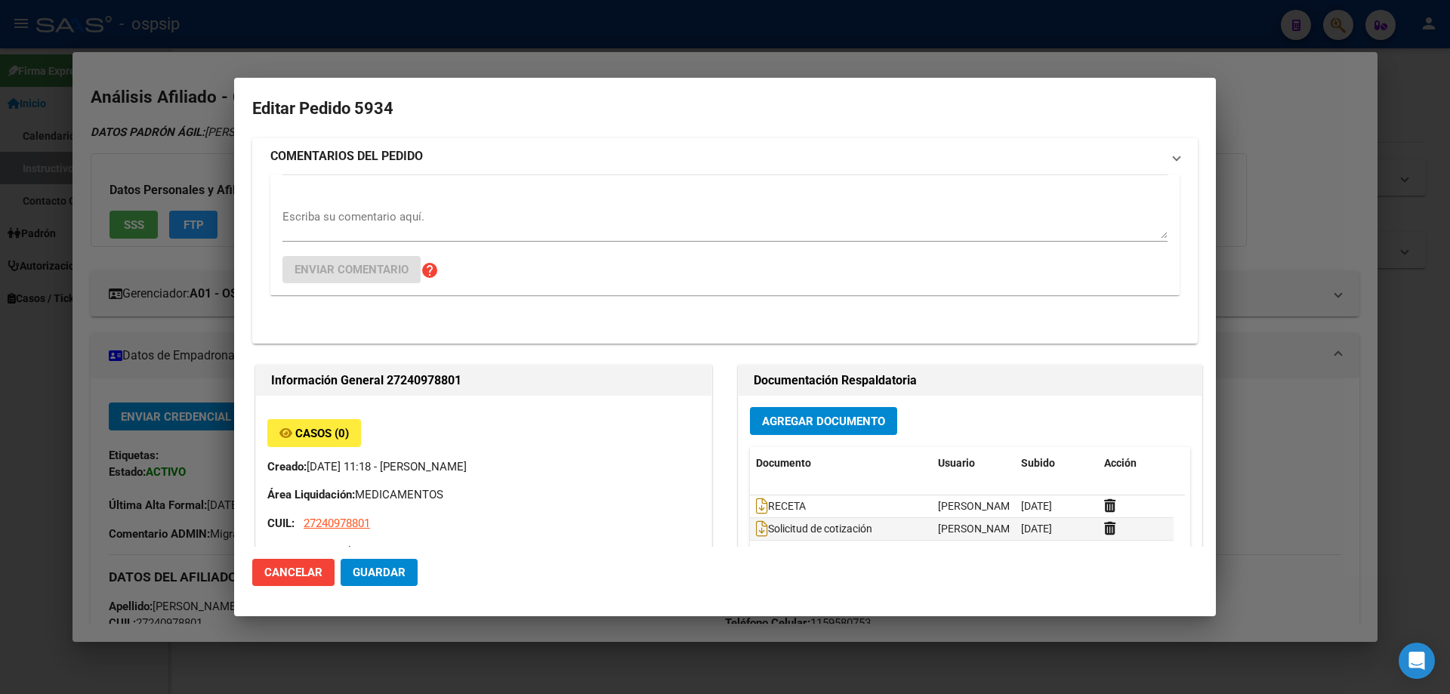
type input "[GEOGRAPHIC_DATA], [GEOGRAPHIC_DATA][PERSON_NAME] 1529"
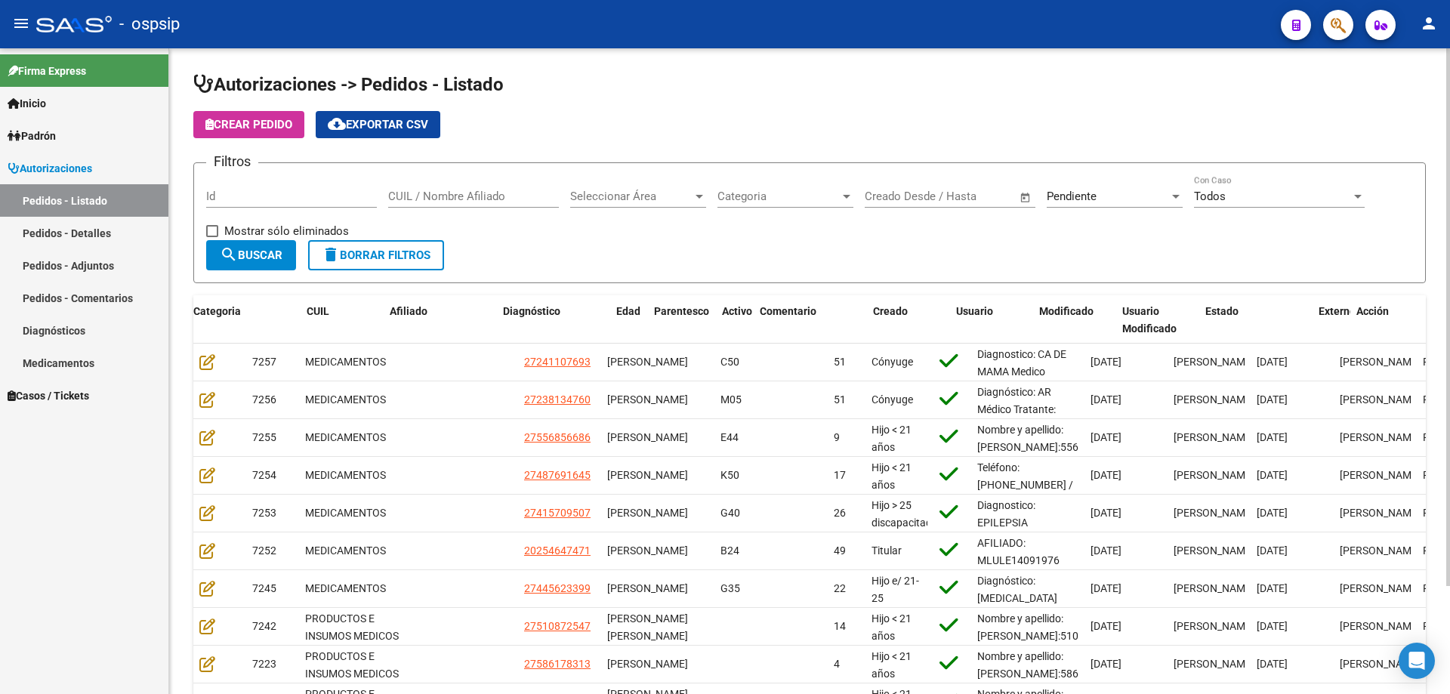
scroll to position [0, 218]
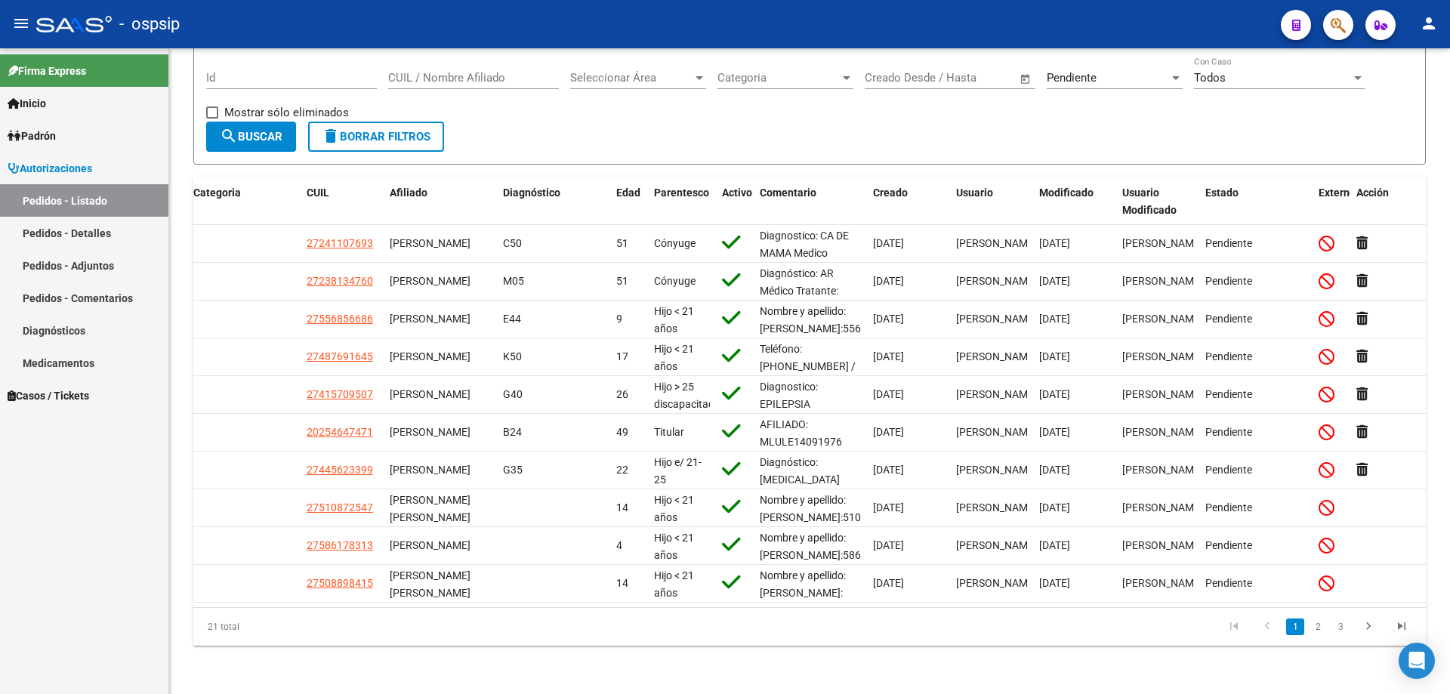
click at [1347, 39] on div at bounding box center [1332, 24] width 42 height 31
click at [1341, 32] on icon "button" at bounding box center [1338, 25] width 15 height 17
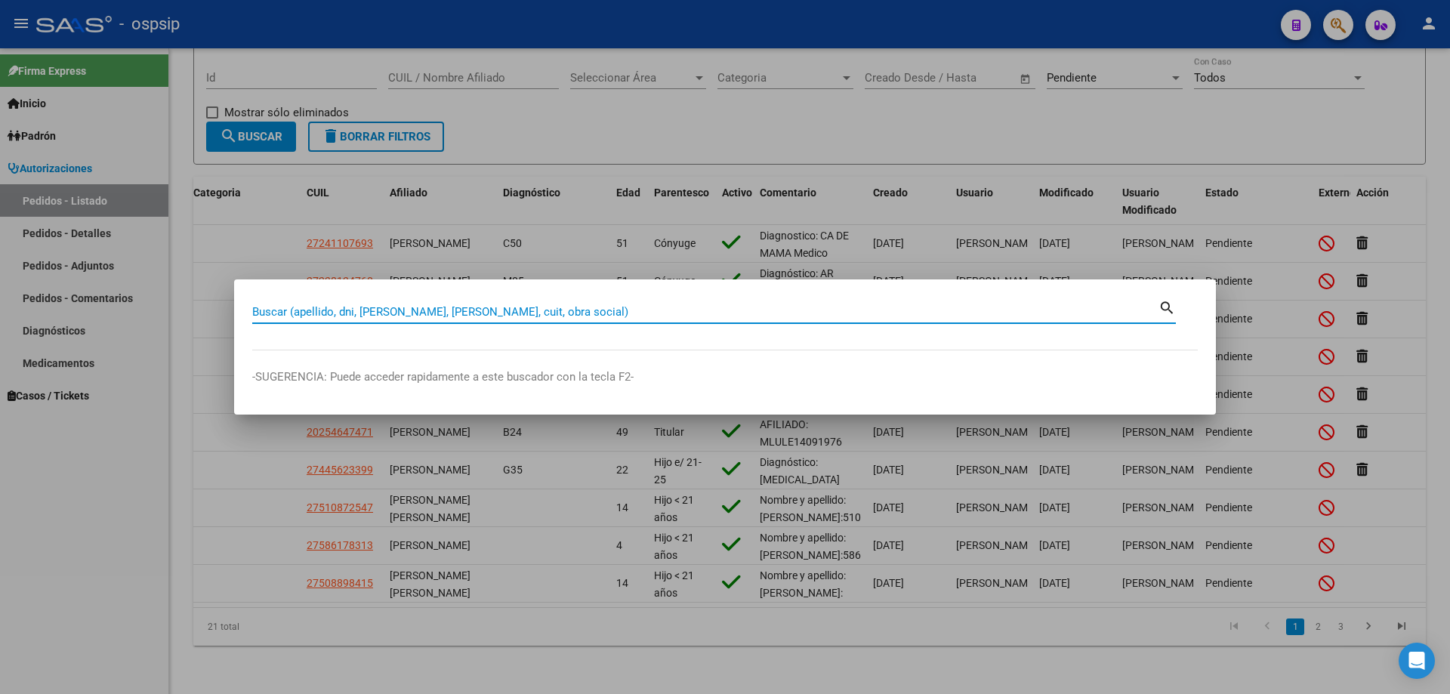
paste input "20279071035"
type input "20279071035"
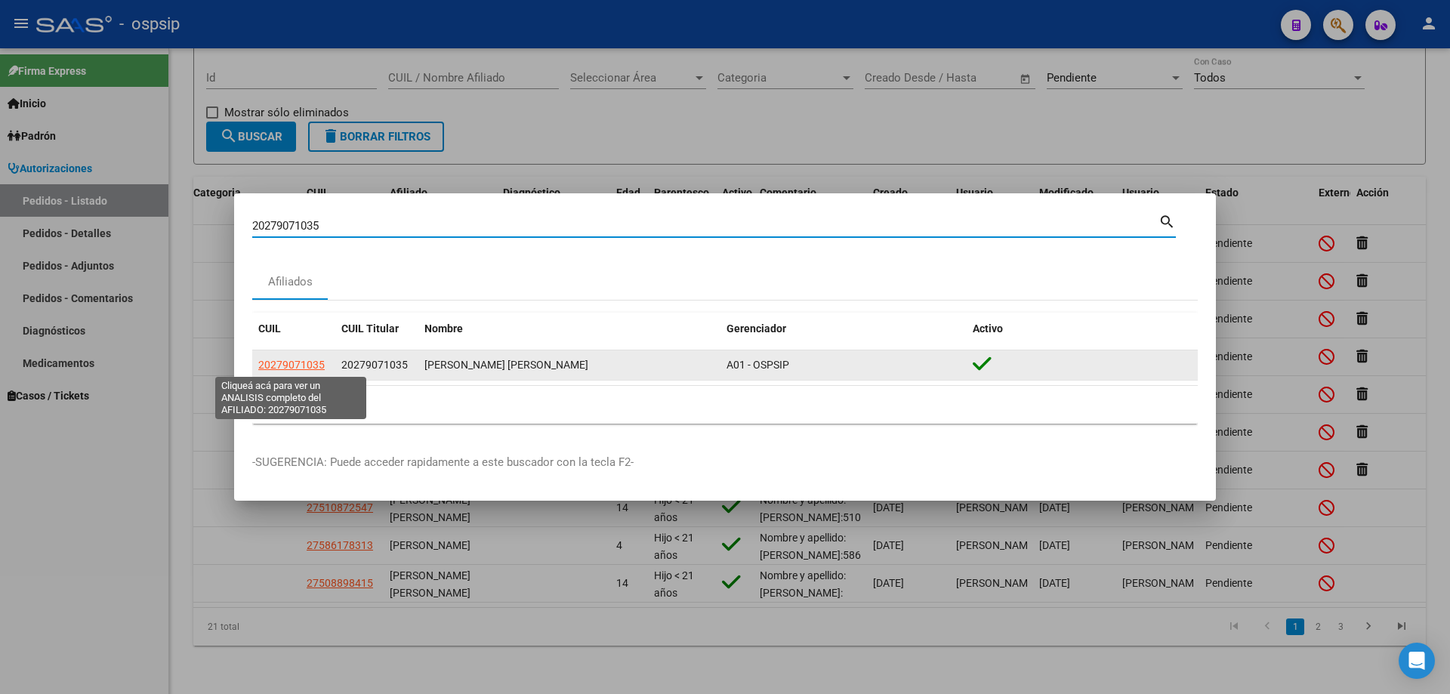
click at [302, 366] on span "20279071035" at bounding box center [291, 365] width 66 height 12
type textarea "20279071035"
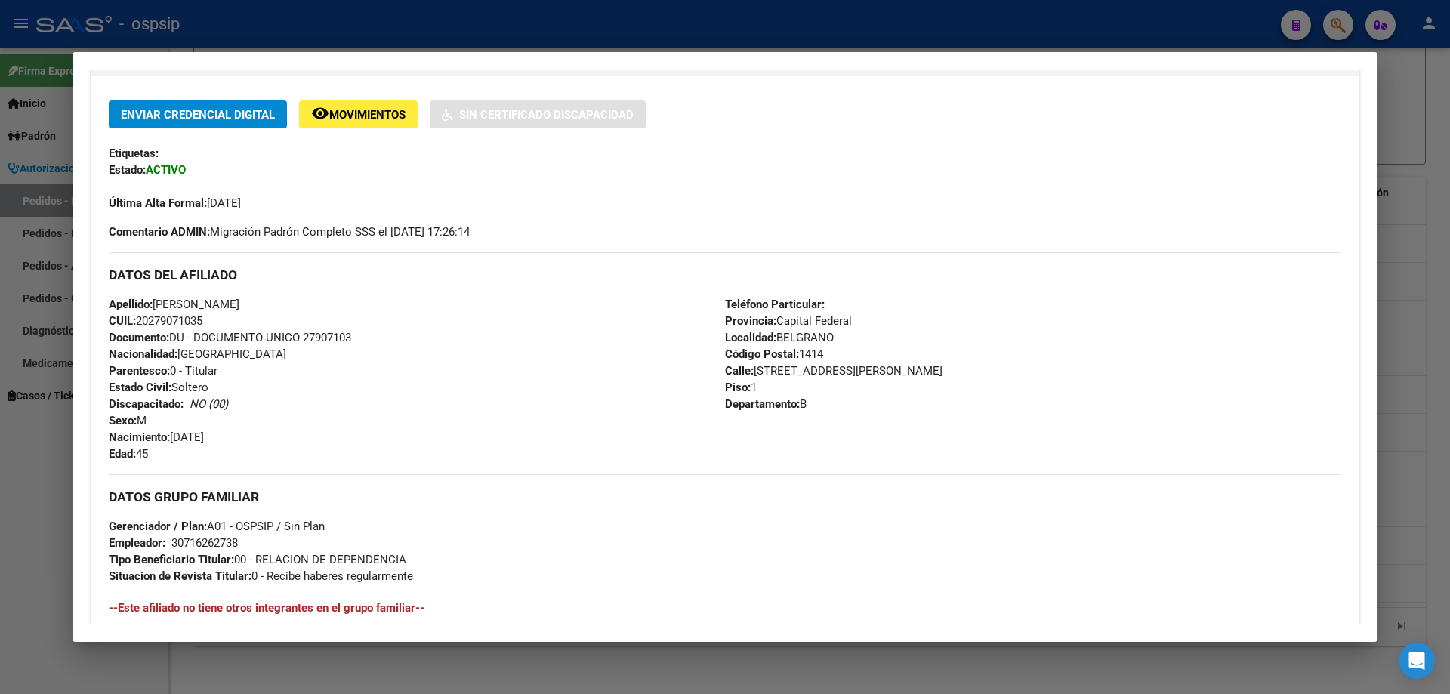
scroll to position [0, 0]
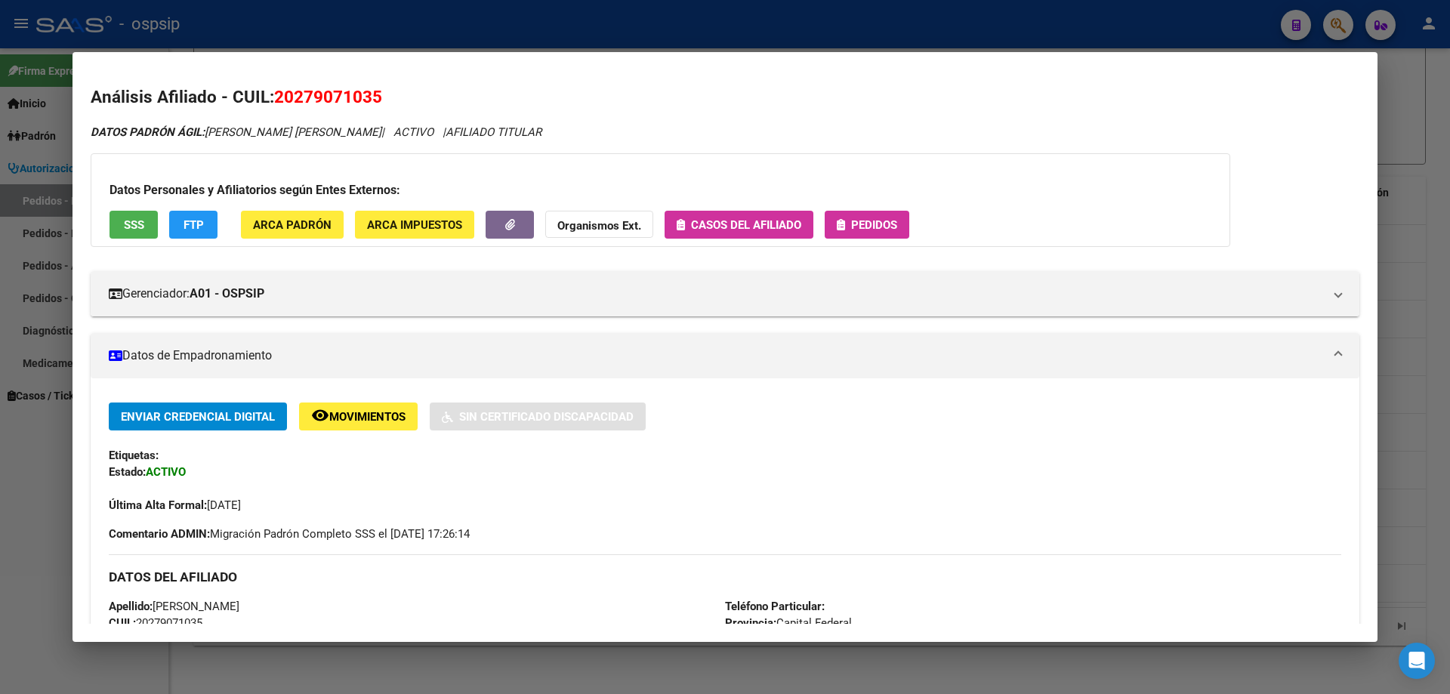
click at [842, 238] on button "Pedidos" at bounding box center [867, 225] width 85 height 28
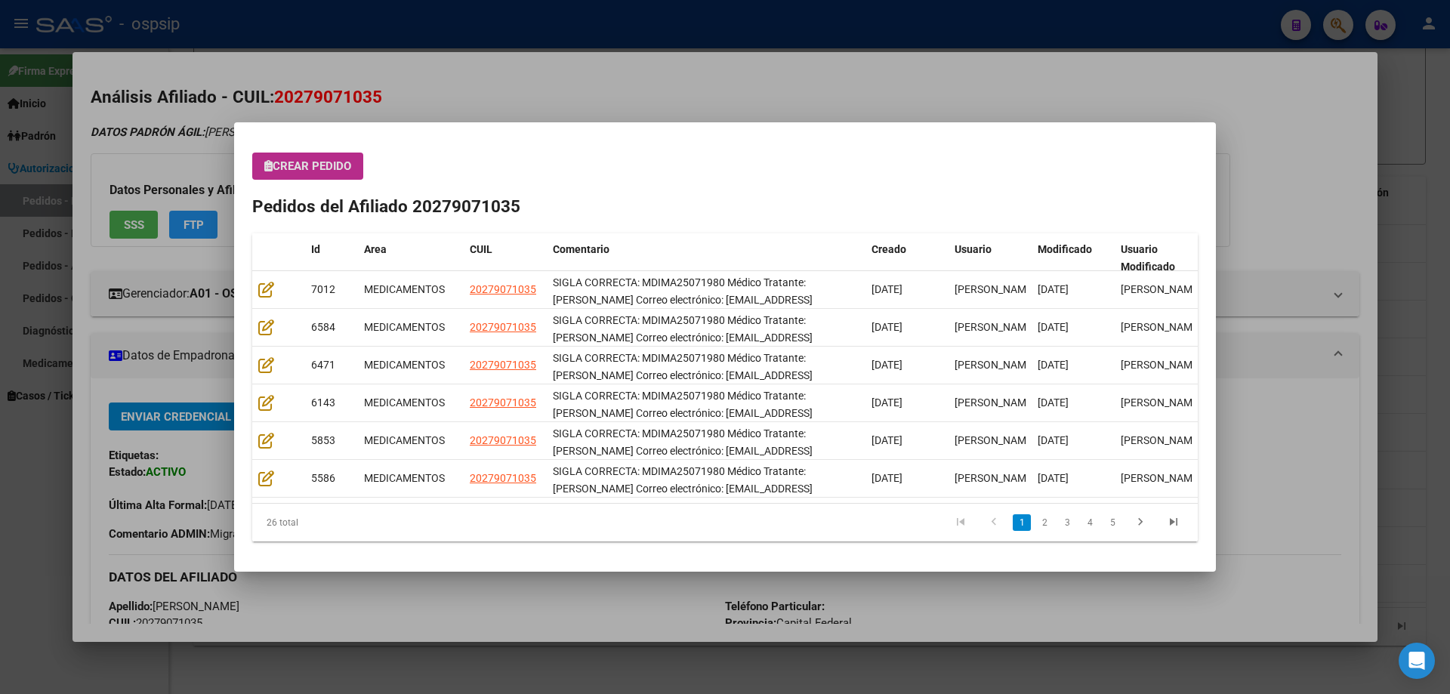
click at [310, 175] on button "Crear Pedido" at bounding box center [307, 166] width 111 height 27
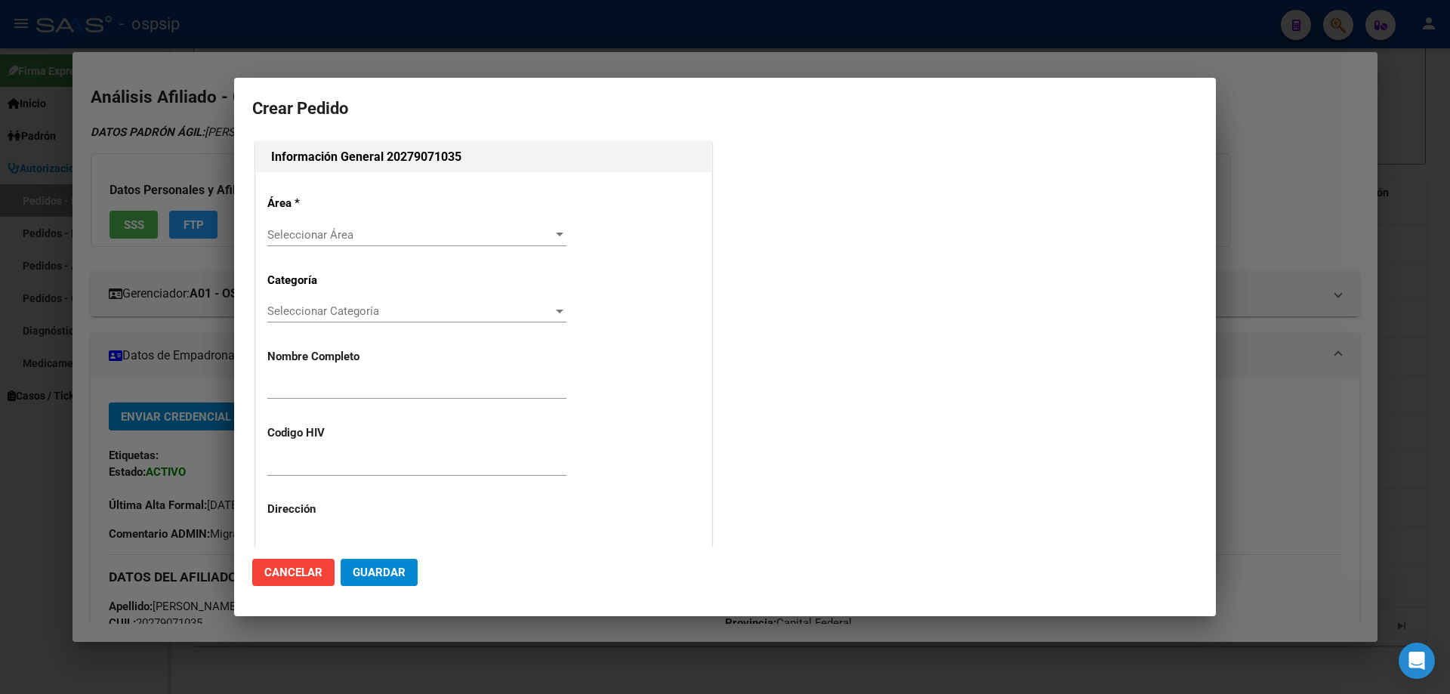
type input "[PERSON_NAME]"
type input "MDIMA25071980"
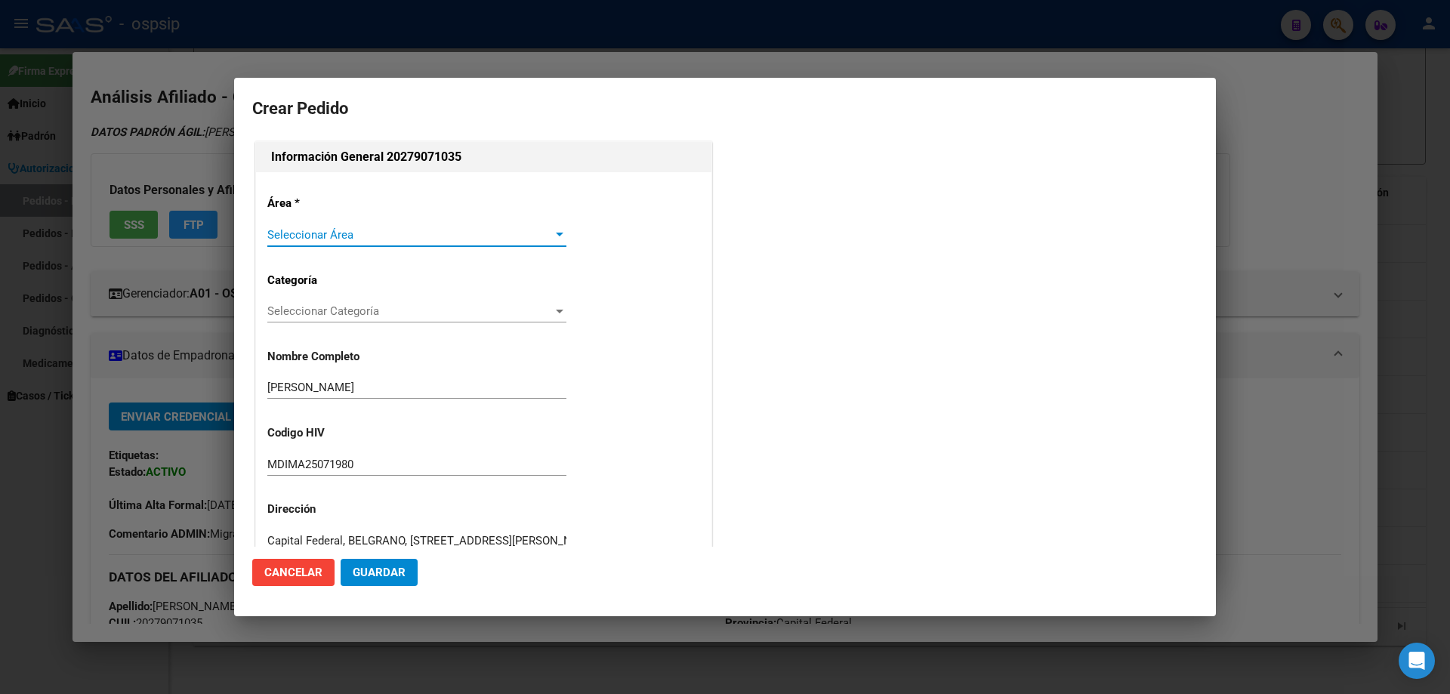
type input "SALTA, [GEOGRAPHIC_DATA], CTRO.CIV.G.BOURC CAS 0"
click at [304, 228] on span "Seleccionar Área" at bounding box center [409, 235] width 285 height 14
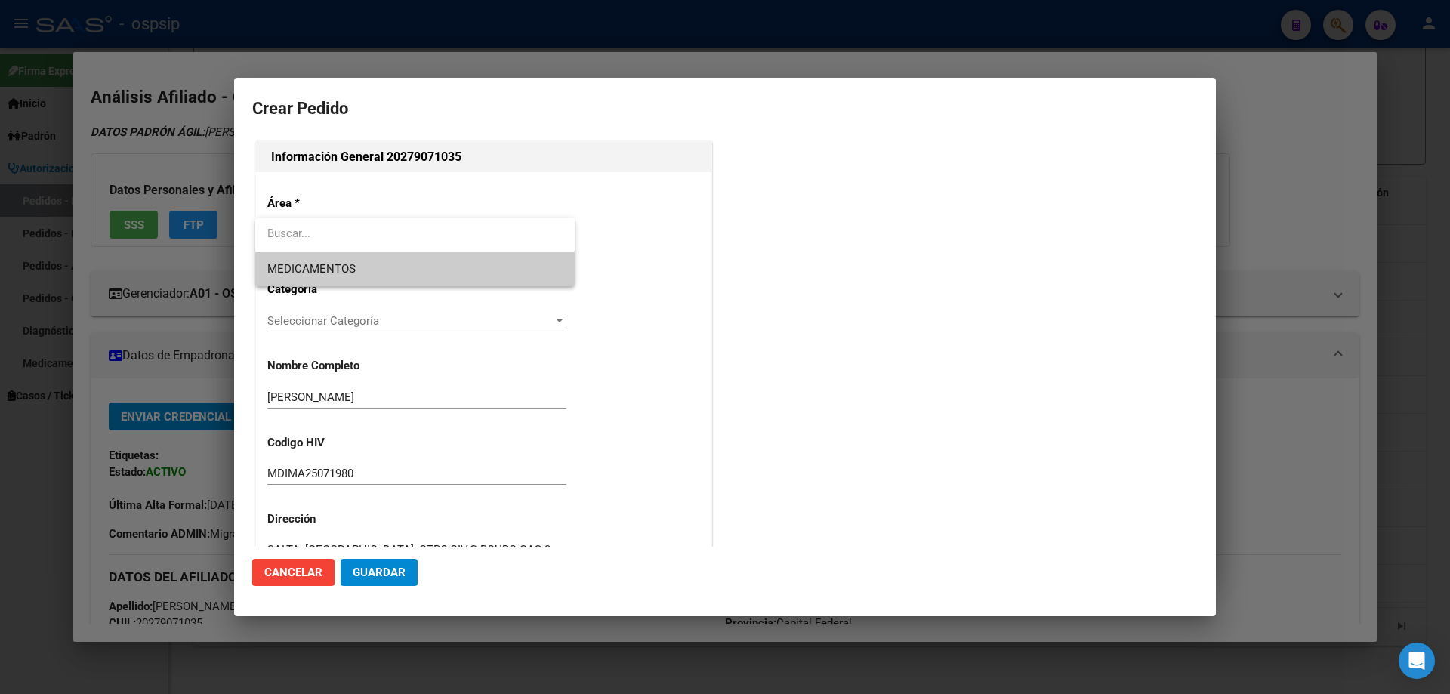
click at [295, 260] on span "MEDICAMENTOS" at bounding box center [414, 269] width 295 height 34
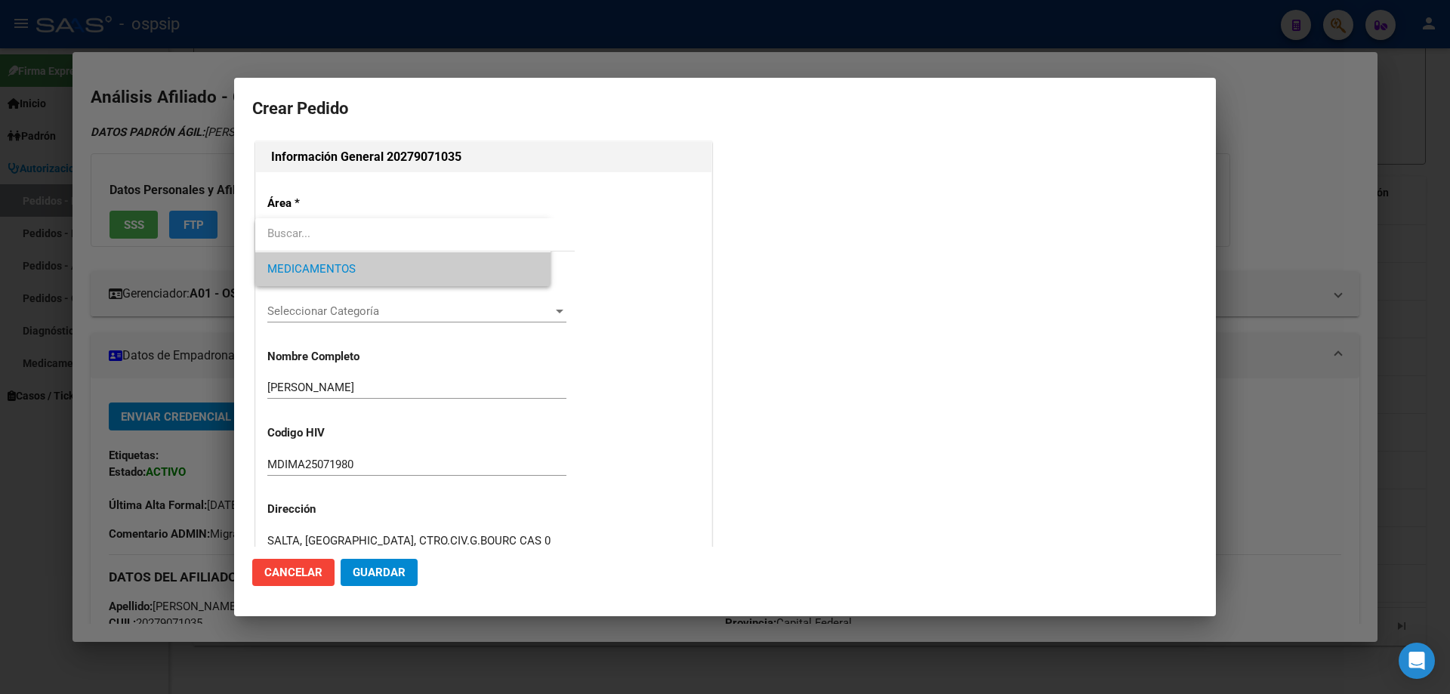
scroll to position [227, 0]
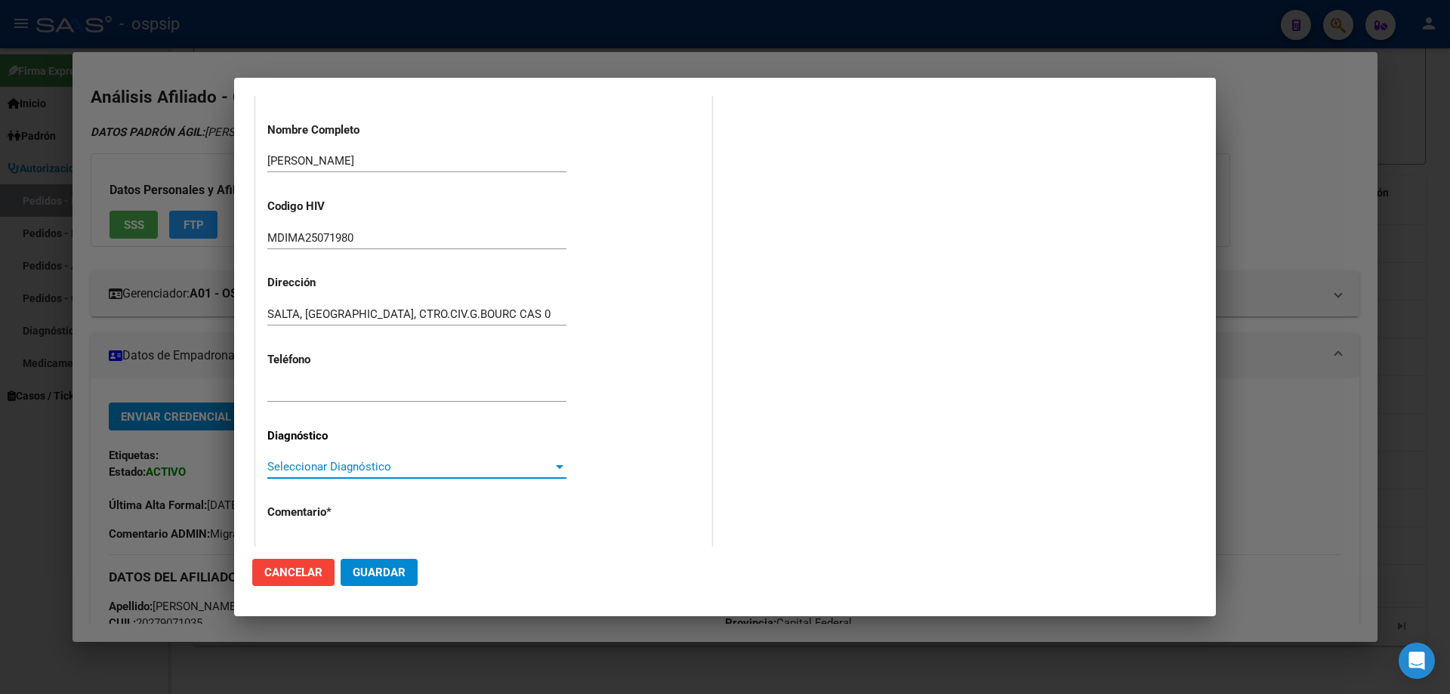
click at [341, 464] on span "Seleccionar Diagnóstico" at bounding box center [409, 467] width 285 height 14
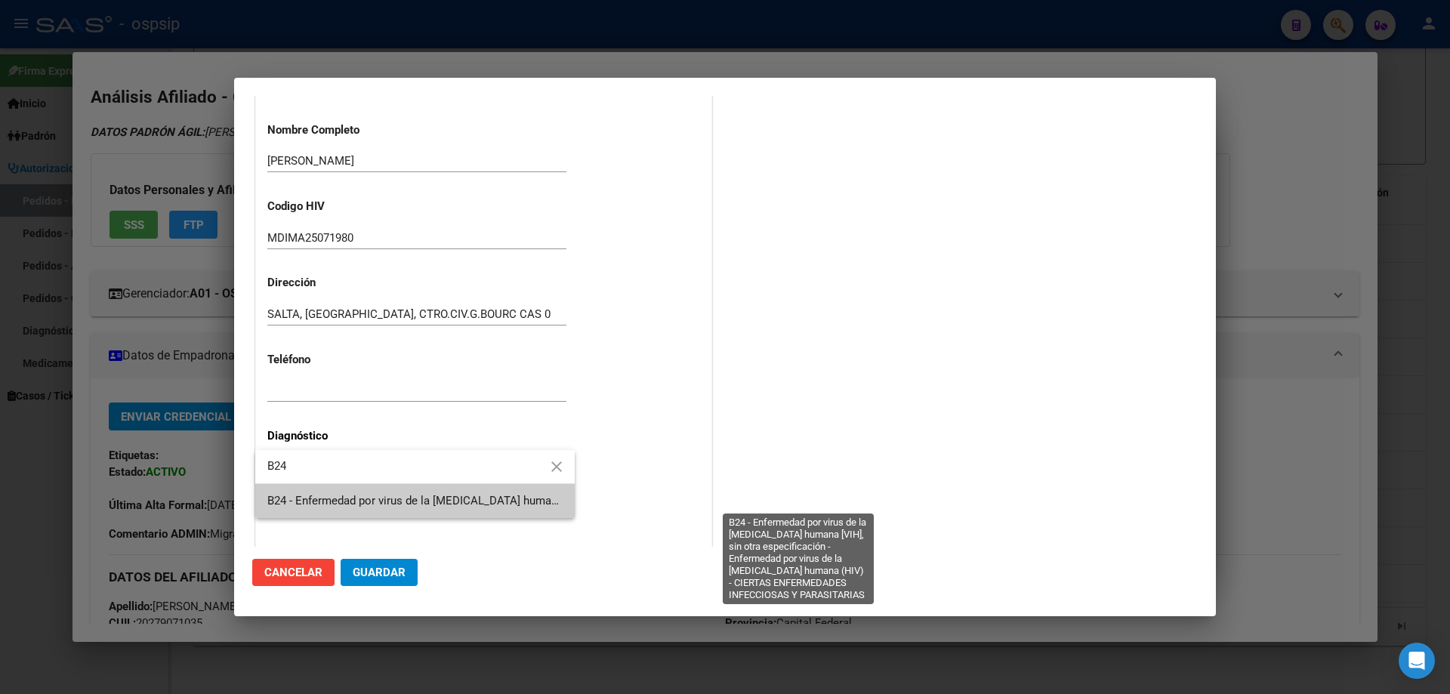
type input "B24"
click at [359, 498] on span "B24 - Enfermedad por virus de la [MEDICAL_DATA] humana [VIH], sin otra especifi…" at bounding box center [795, 501] width 1057 height 14
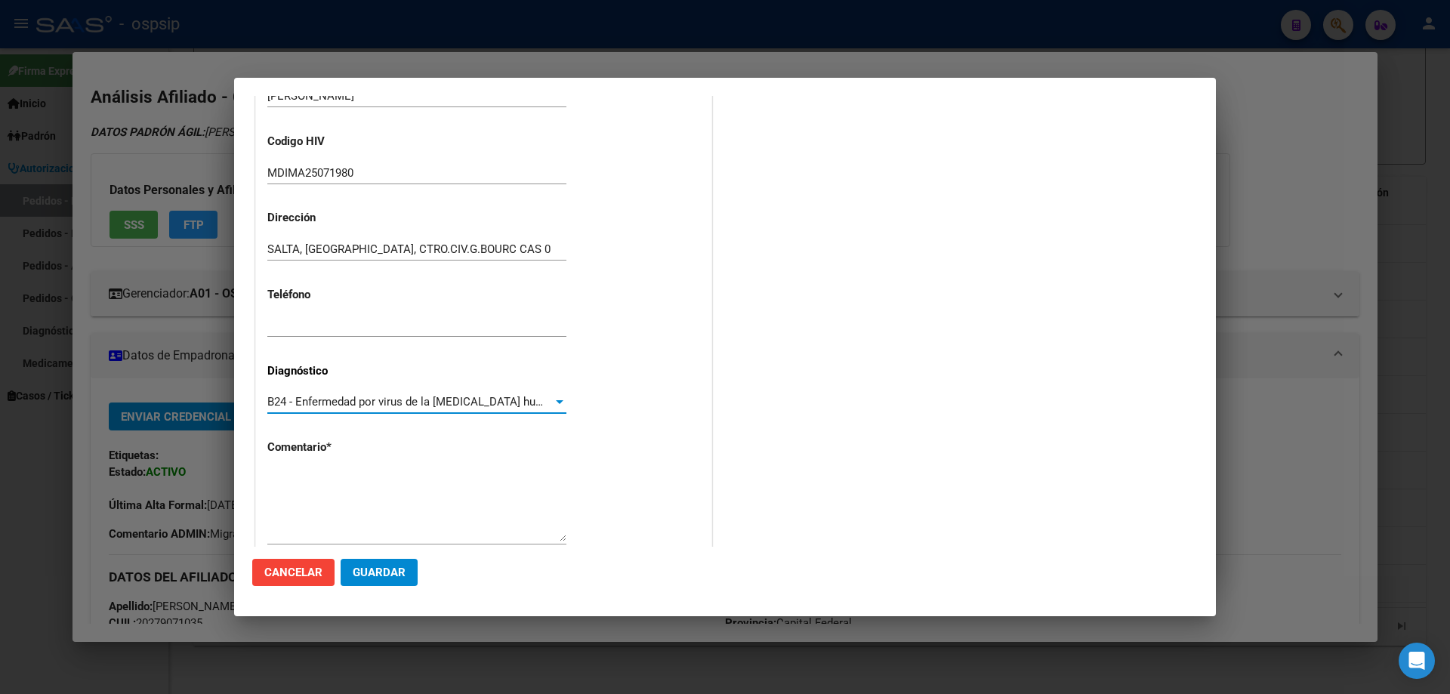
scroll to position [339, 0]
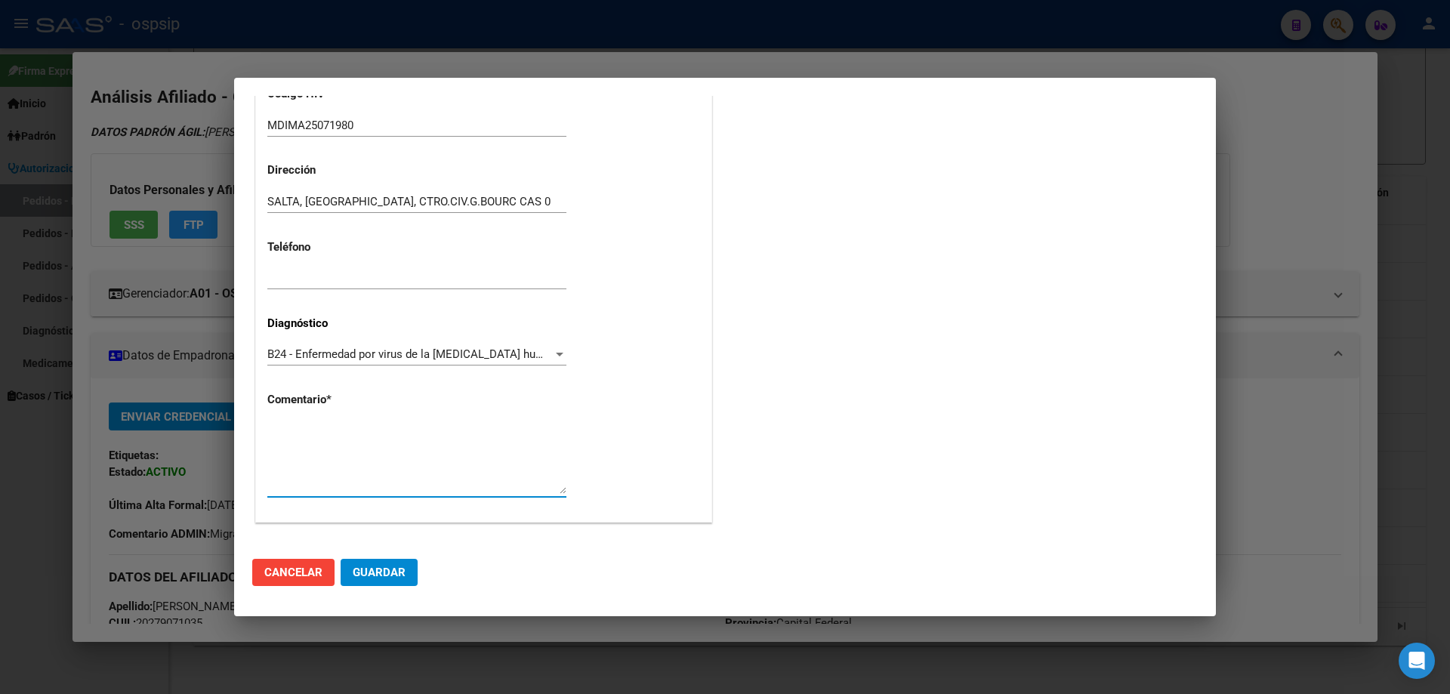
drag, startPoint x: 293, startPoint y: 409, endPoint x: 277, endPoint y: 433, distance: 28.9
paste textarea "SIGLA CORRECTA: MDIMA25071980 Médico Tratante: [PERSON_NAME] Correo electrónico…"
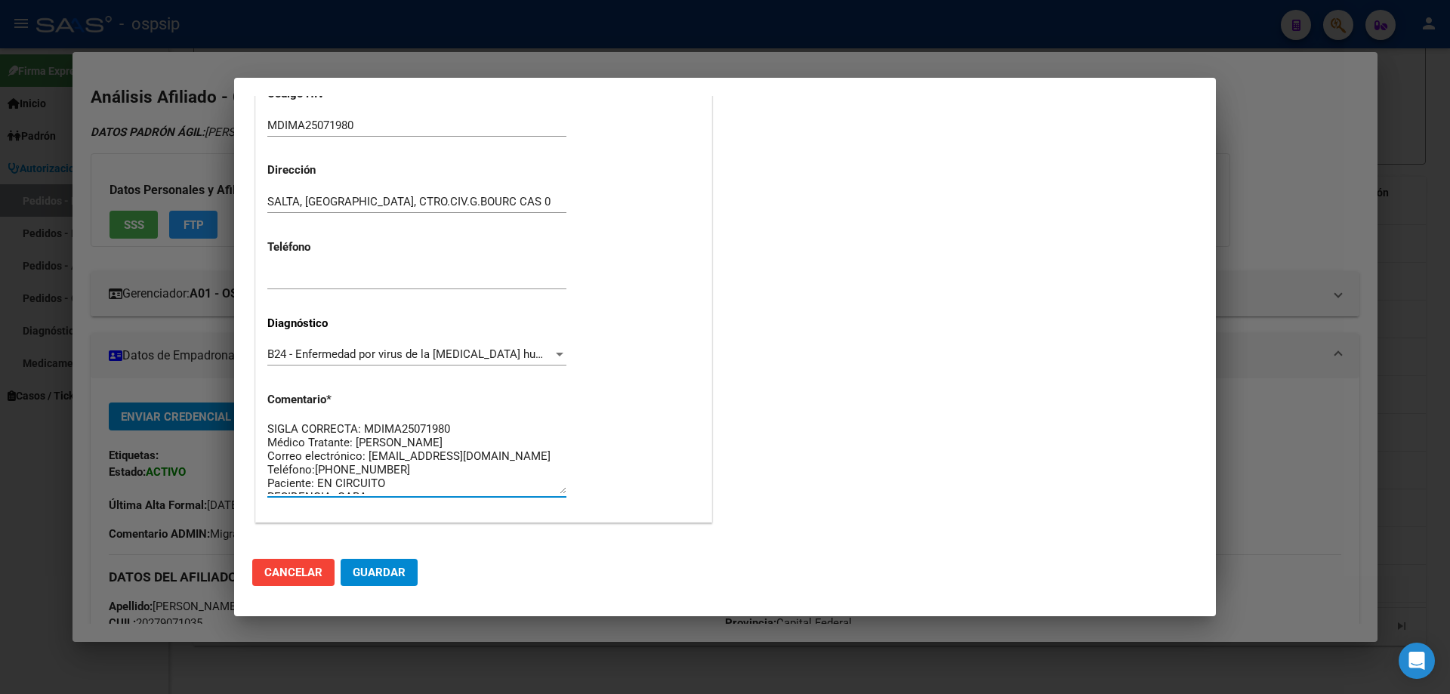
scroll to position [0, 0]
type textarea "SIGLA CORRECTA: MDIMA25071980 Médico Tratante: [PERSON_NAME] Correo electrónico…"
click at [375, 577] on span "Guardar" at bounding box center [379, 573] width 53 height 14
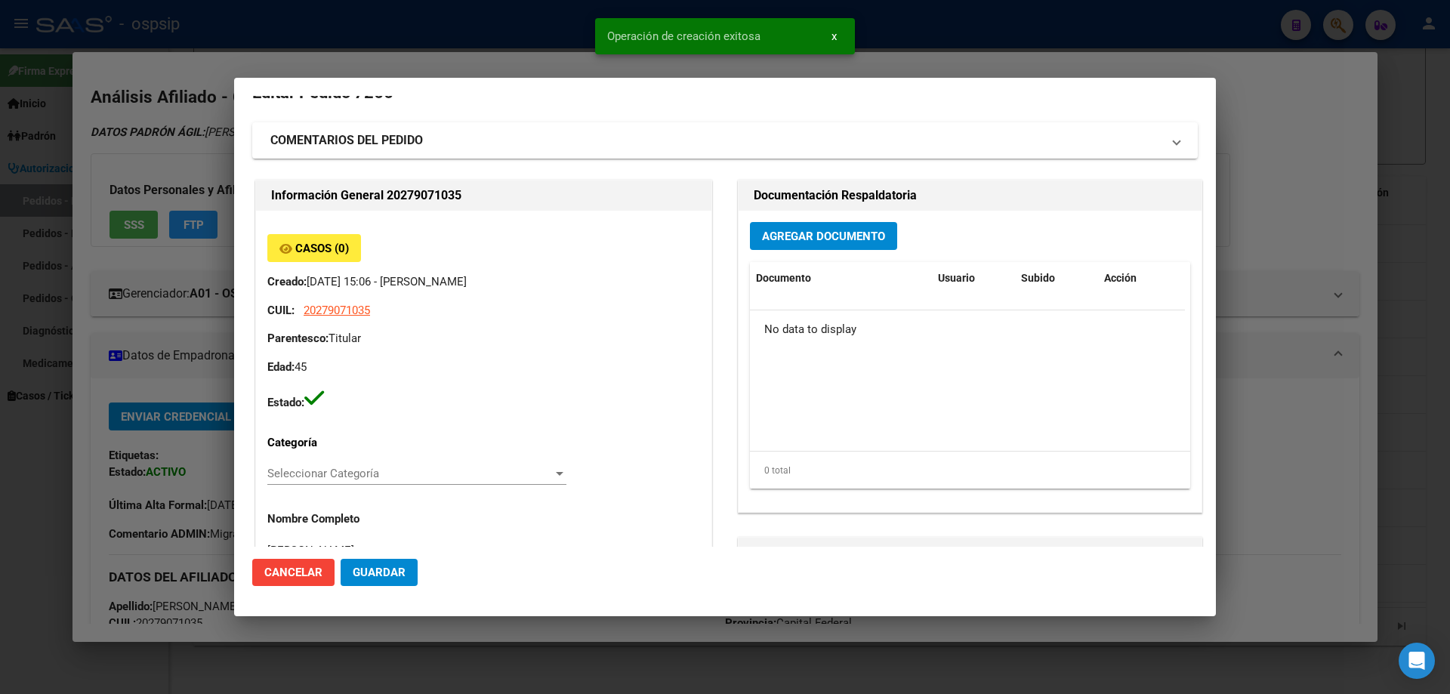
scroll to position [0, 0]
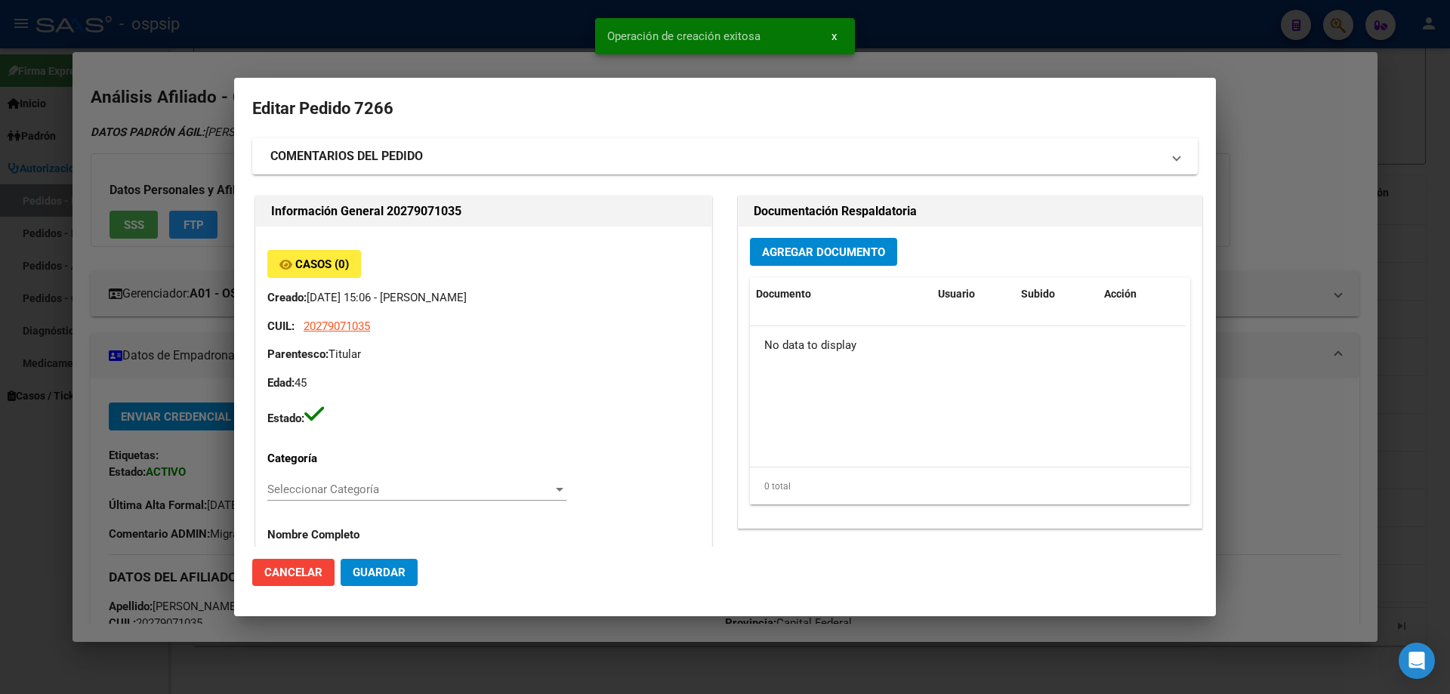
click at [770, 252] on span "Agregar Documento" at bounding box center [823, 252] width 123 height 14
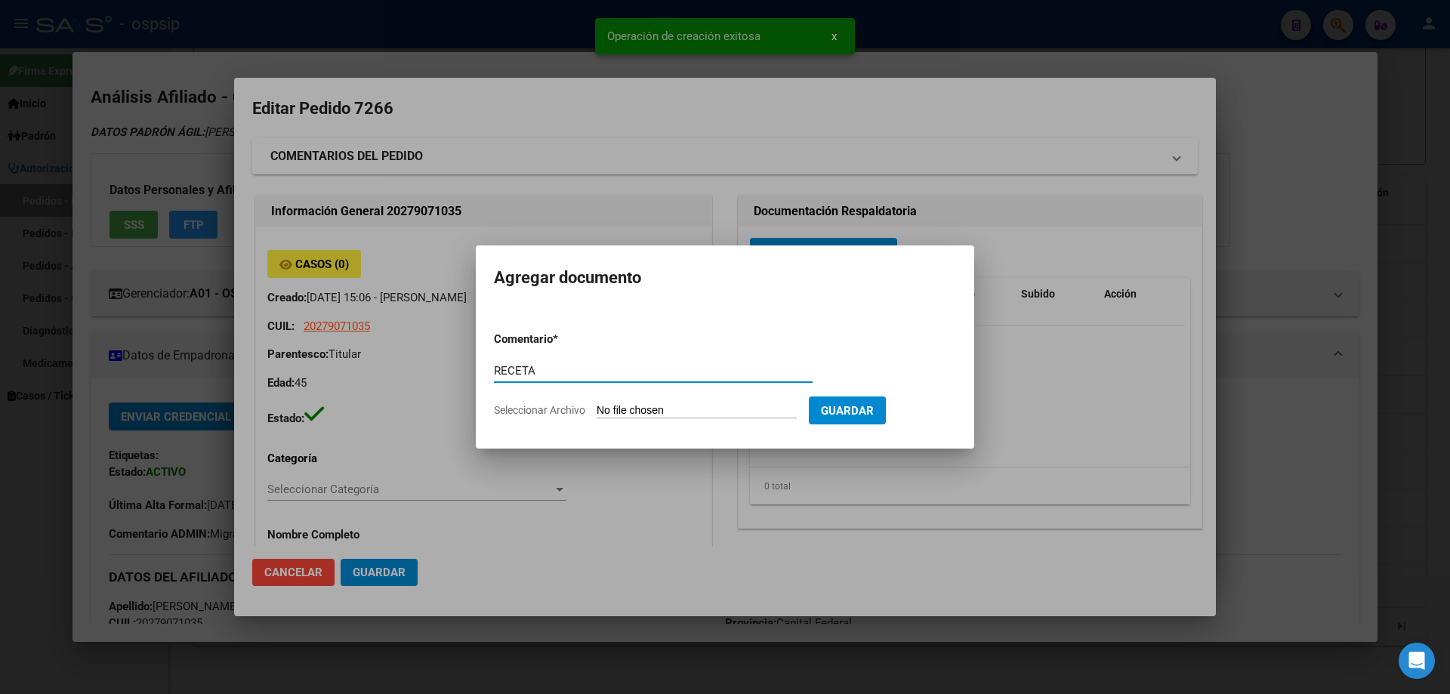
type input "RECETA"
click at [645, 404] on input "Seleccionar Archivo" at bounding box center [697, 411] width 200 height 14
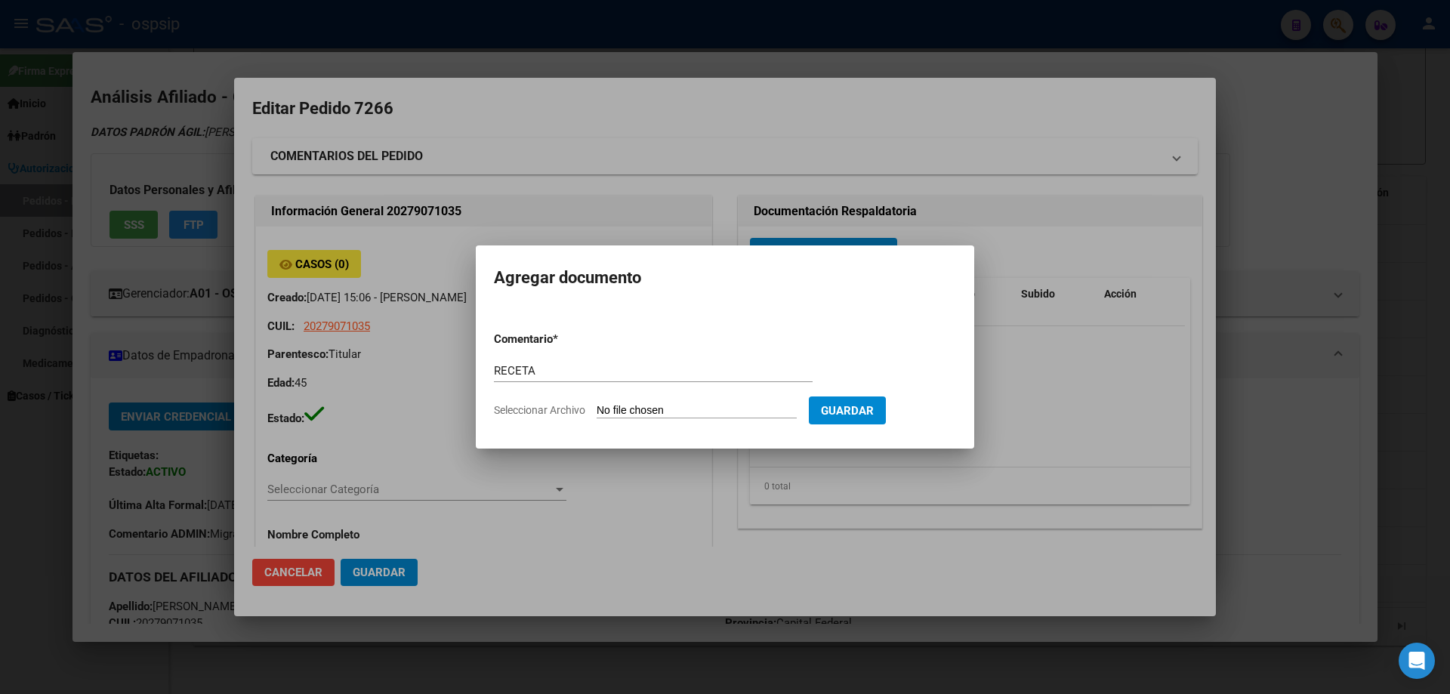
type input "C:\fakepath\Receta 19-09-25.pdf"
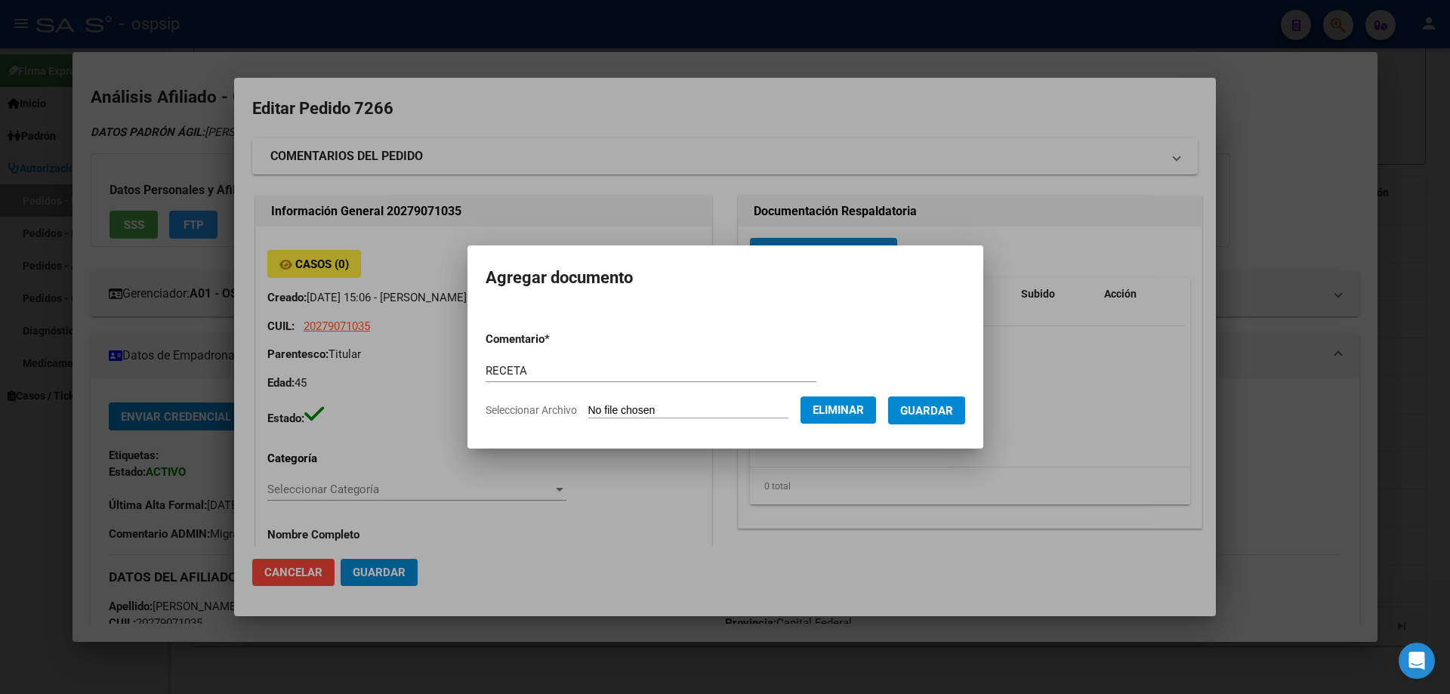
click at [953, 414] on span "Guardar" at bounding box center [926, 411] width 53 height 14
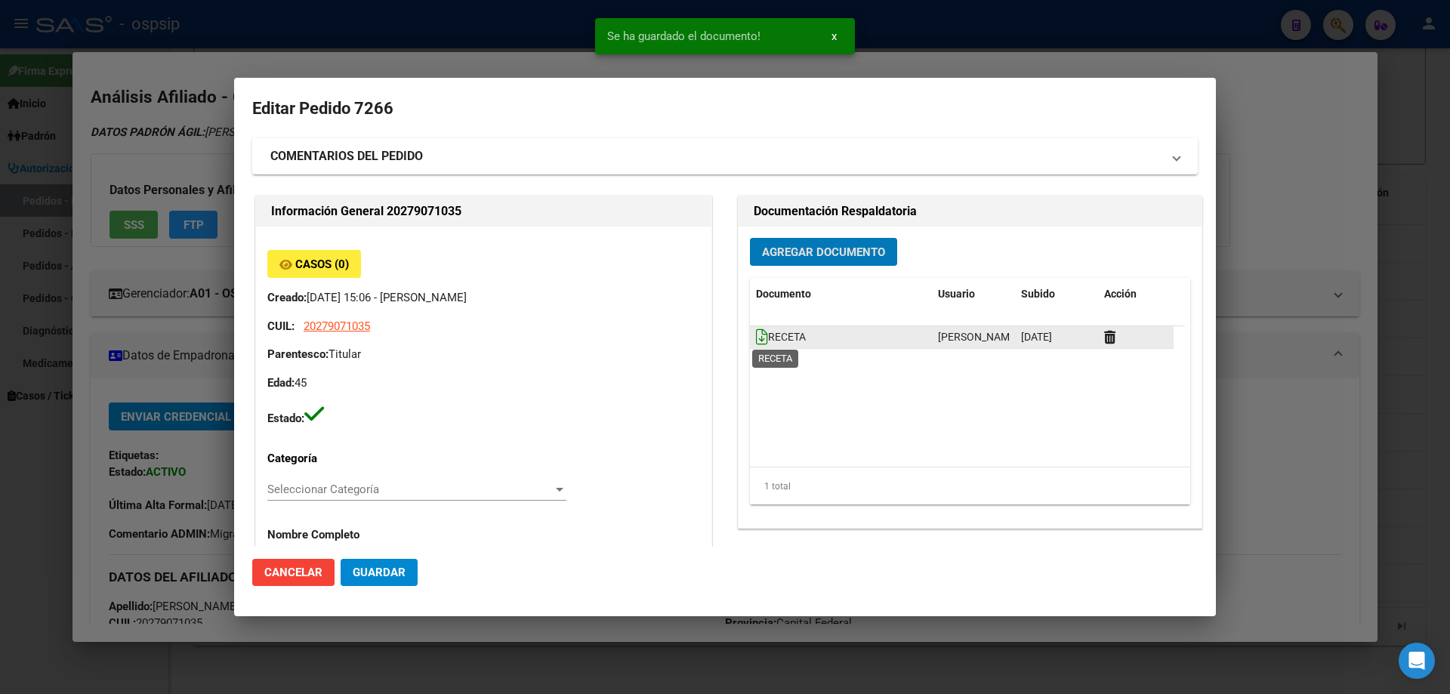
click at [756, 331] on icon at bounding box center [762, 337] width 12 height 17
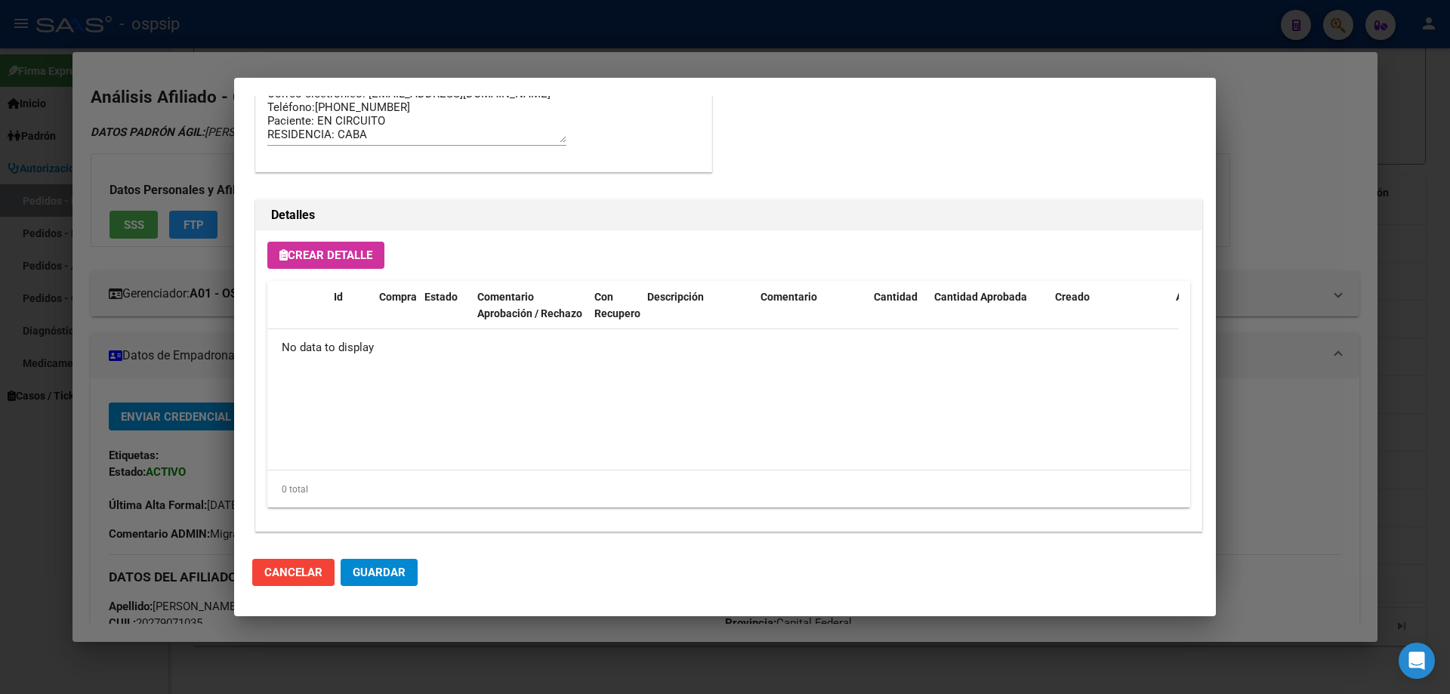
scroll to position [878, 0]
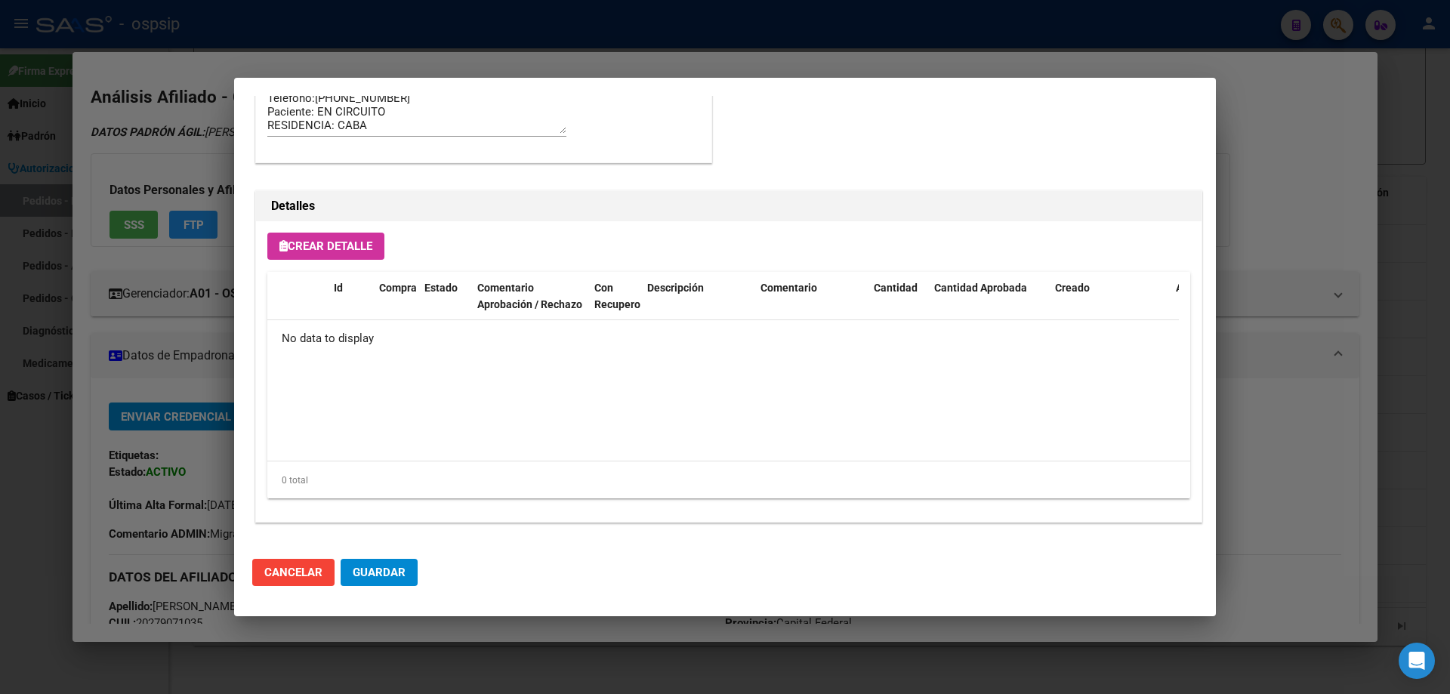
click at [310, 241] on span "Crear Detalle" at bounding box center [325, 246] width 93 height 14
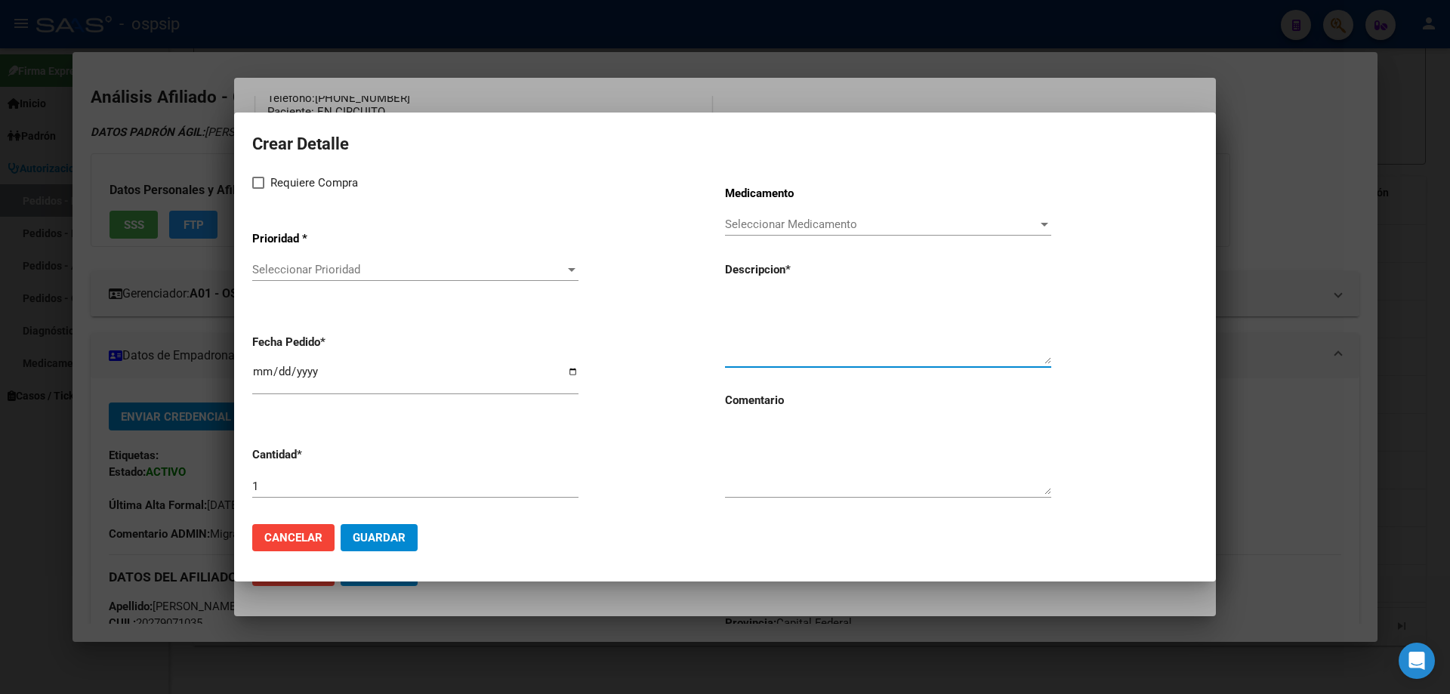
paste textarea "[MEDICAL_DATA]+[MEDICAL_DATA] alafen.+bictegravir 200mg/25mg/50mg comp.rec.x 30…"
type textarea "[MEDICAL_DATA]+[MEDICAL_DATA] alafen.+bictegravir 200mg/25mg/50mg comp.rec.x 30…"
click at [782, 451] on textarea at bounding box center [888, 459] width 326 height 71
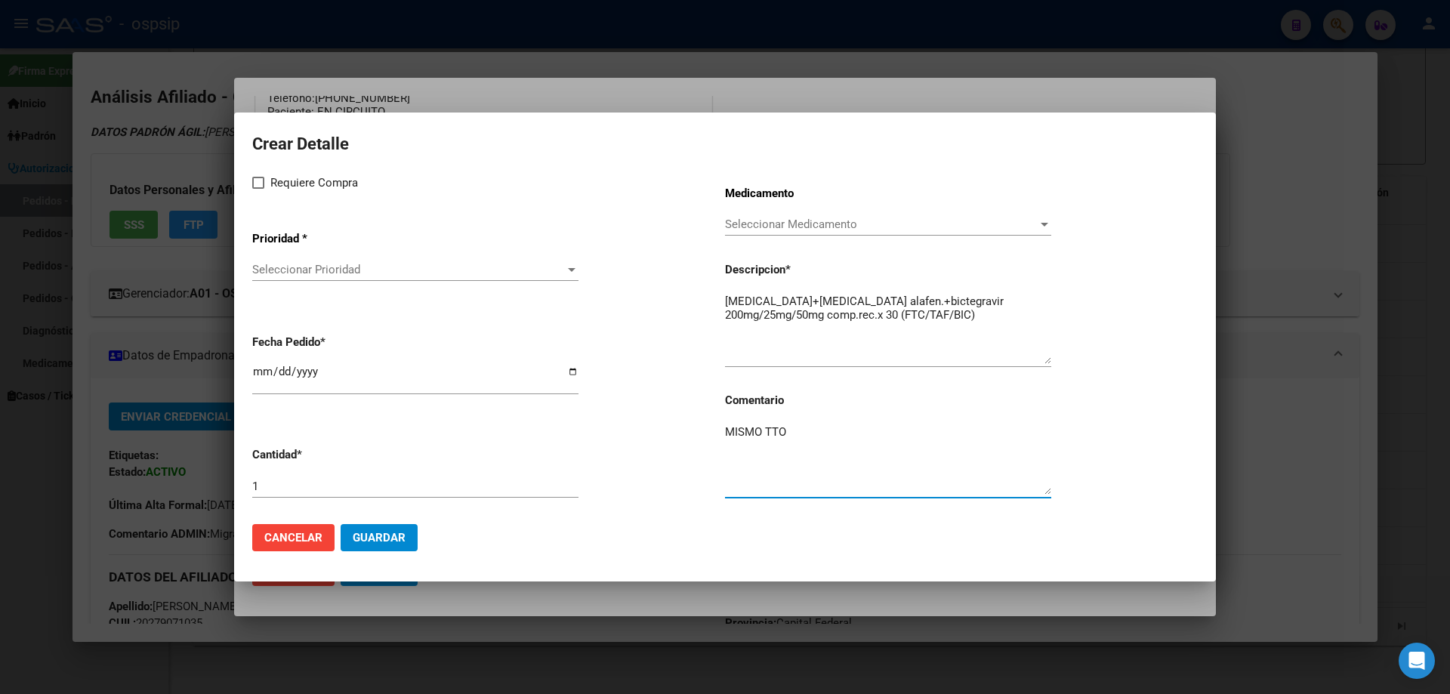
type textarea "MISMO TTO"
click at [256, 184] on span at bounding box center [258, 183] width 12 height 12
click at [258, 189] on input "Requiere Compra" at bounding box center [258, 189] width 1 height 1
checkbox input "true"
click at [270, 272] on span "Seleccionar Prioridad" at bounding box center [408, 270] width 313 height 14
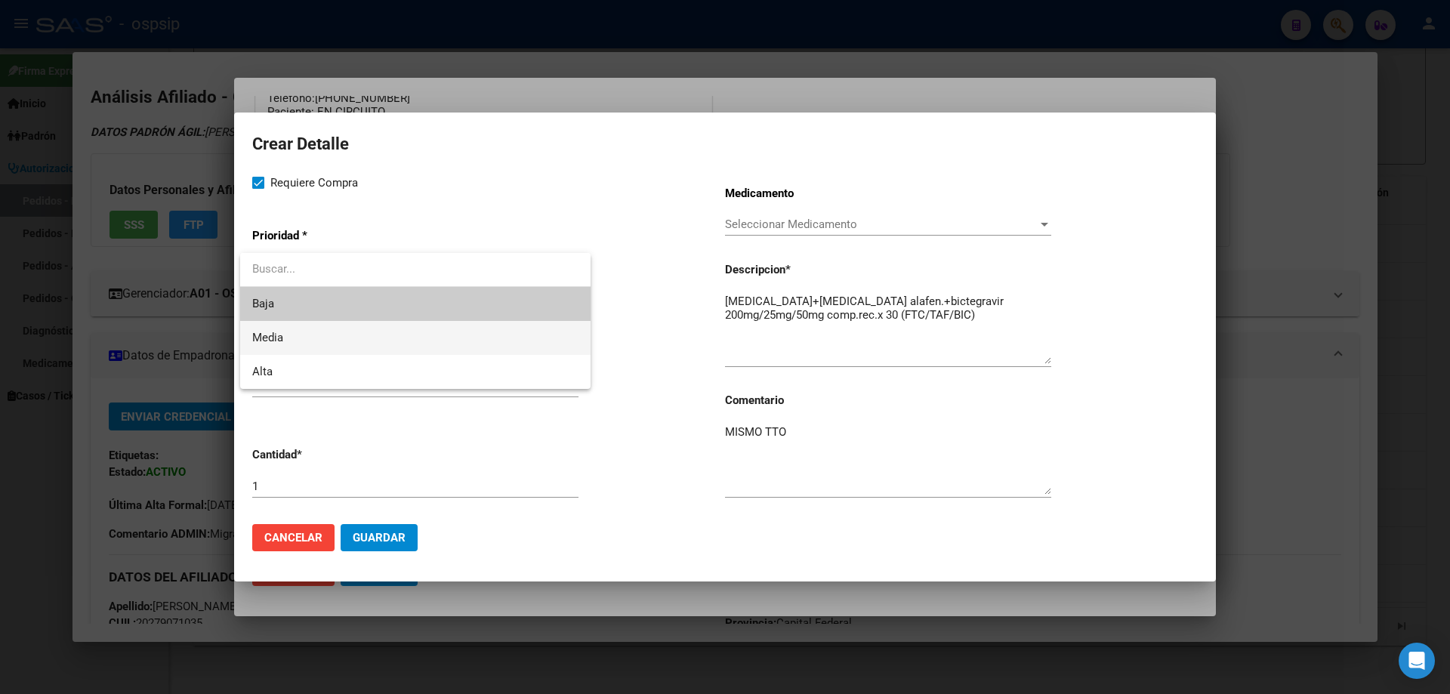
click at [270, 332] on span "Media" at bounding box center [267, 338] width 31 height 14
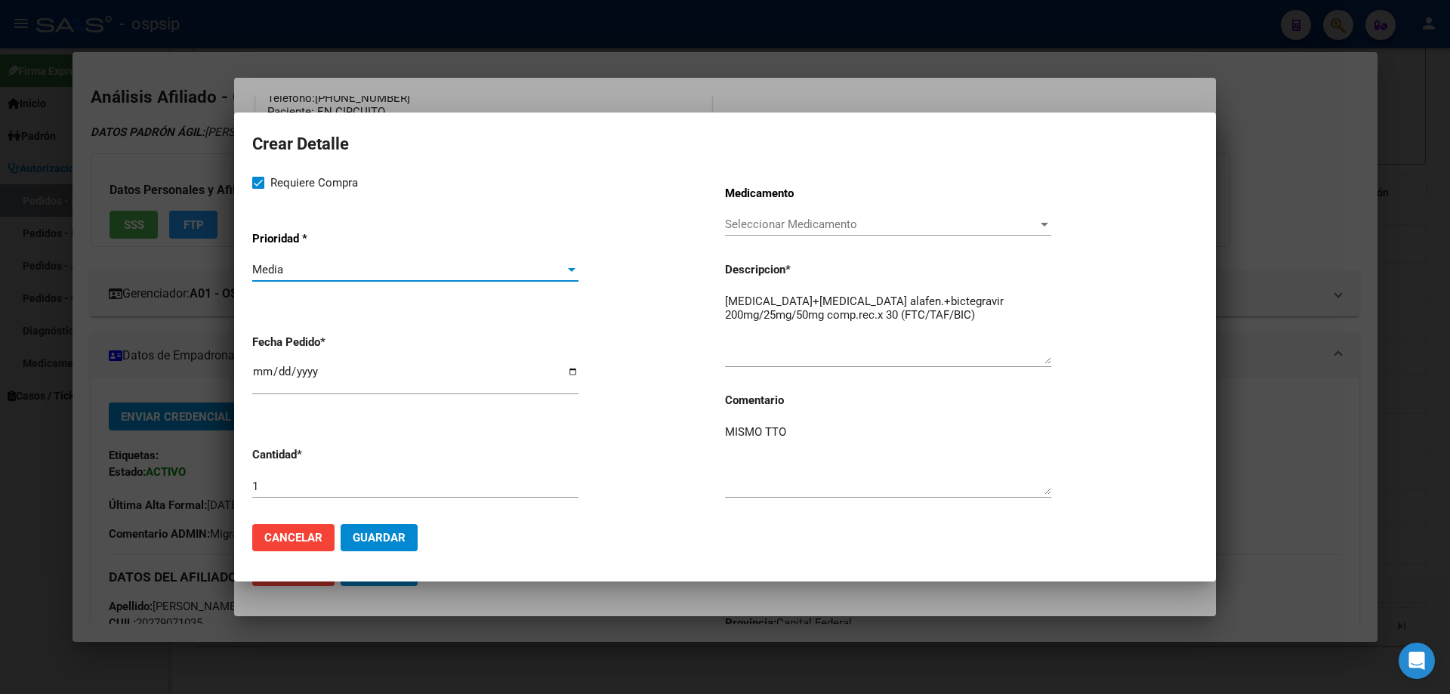
click at [384, 545] on button "Guardar" at bounding box center [379, 537] width 77 height 27
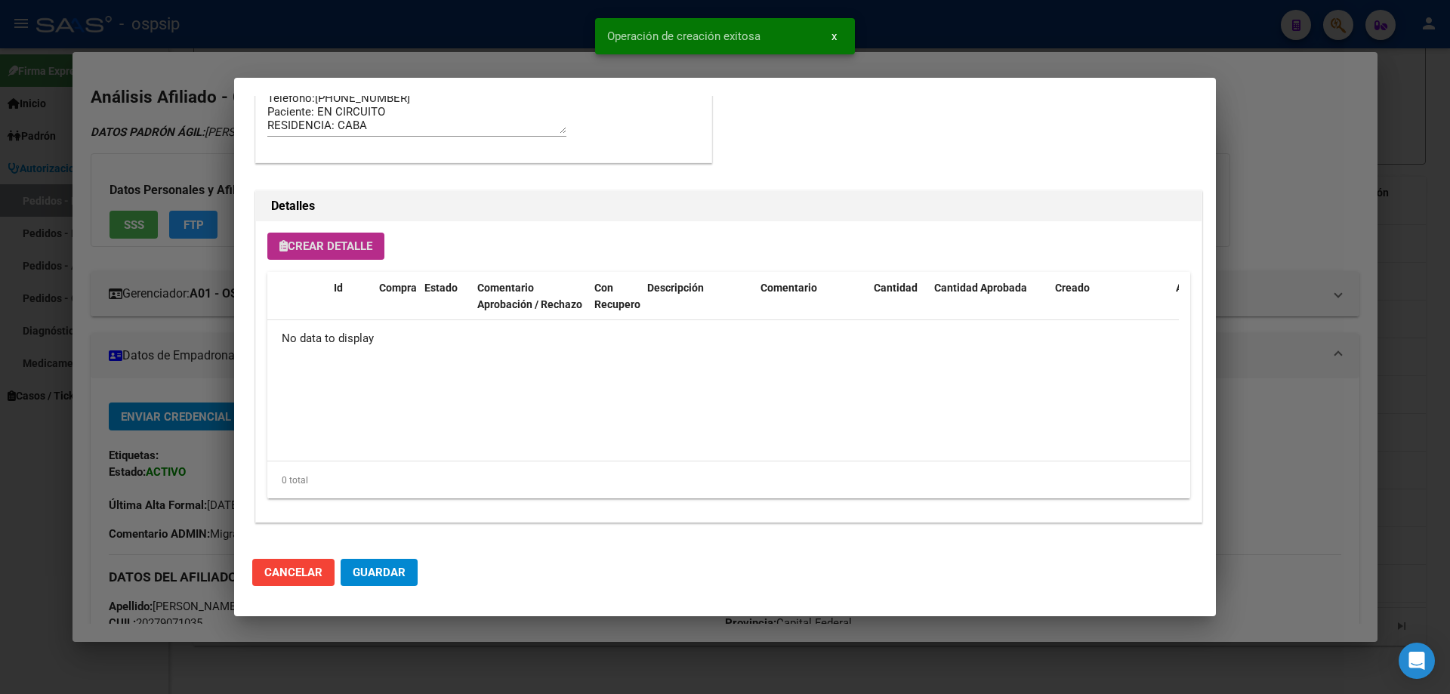
scroll to position [906, 0]
click at [388, 575] on span "Guardar" at bounding box center [379, 573] width 53 height 14
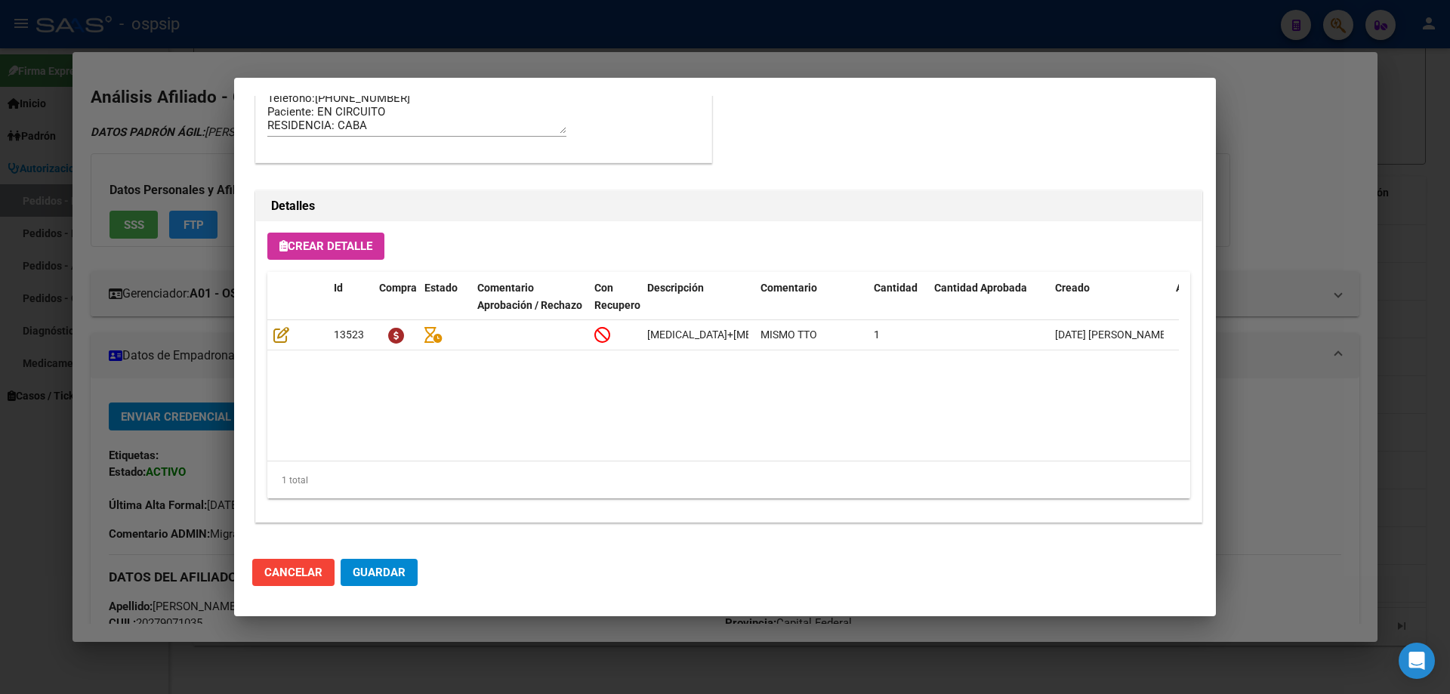
click at [390, 588] on mat-dialog-actions "Cancelar Guardar" at bounding box center [725, 572] width 946 height 51
click at [391, 583] on button "Guardar" at bounding box center [379, 572] width 77 height 27
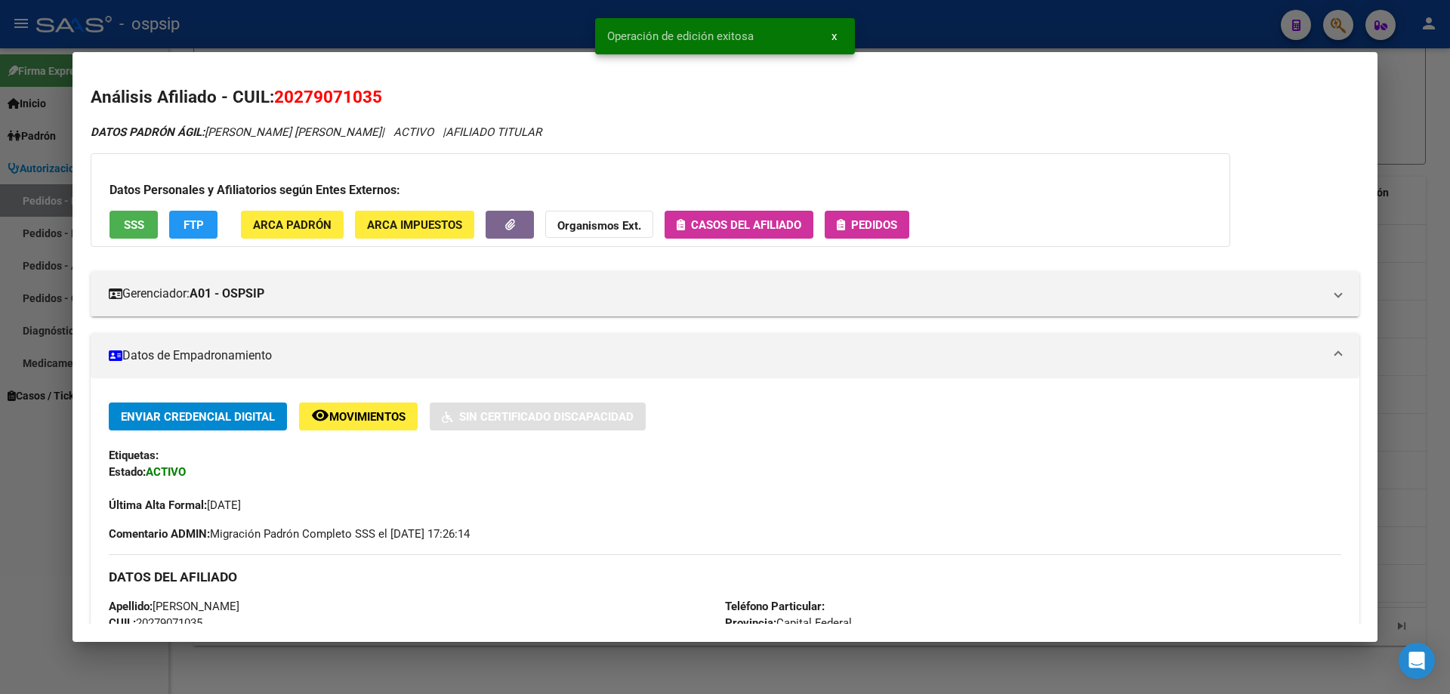
click at [852, 225] on span "Pedidos" at bounding box center [874, 225] width 46 height 14
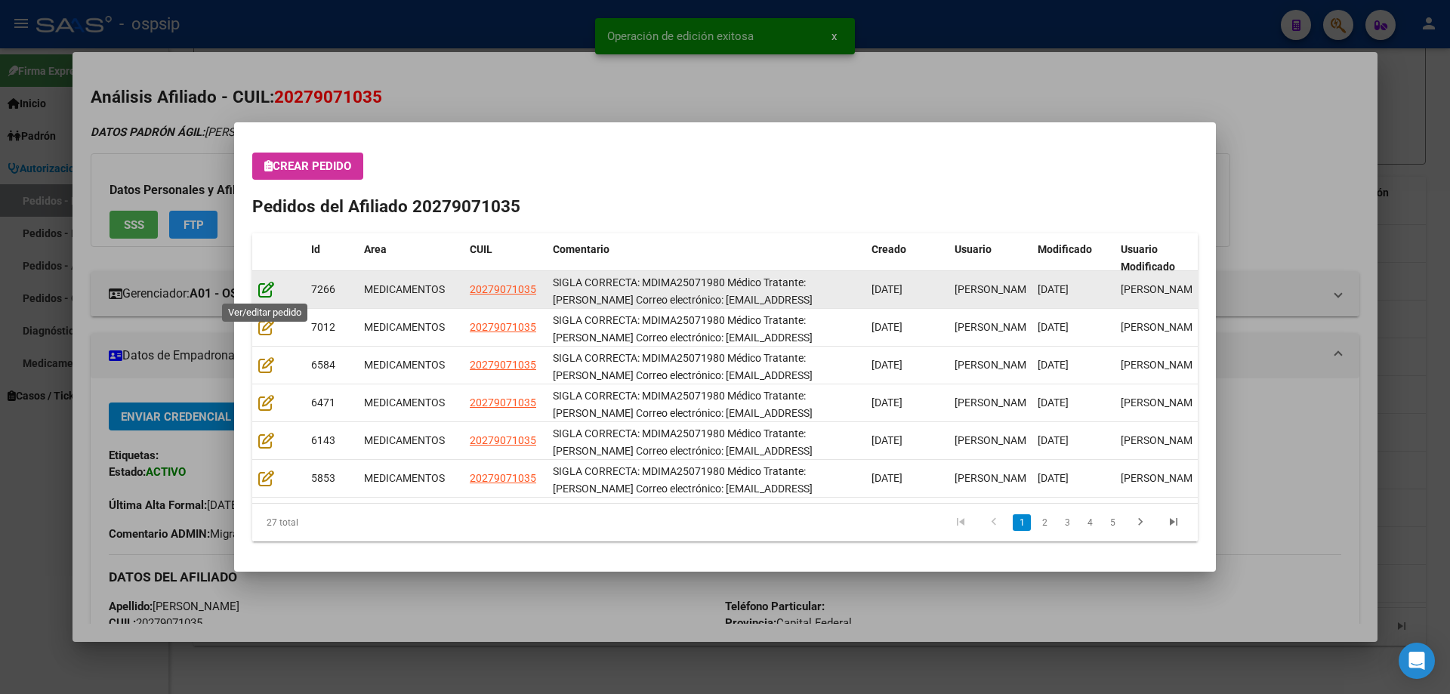
click at [273, 288] on icon at bounding box center [266, 289] width 16 height 17
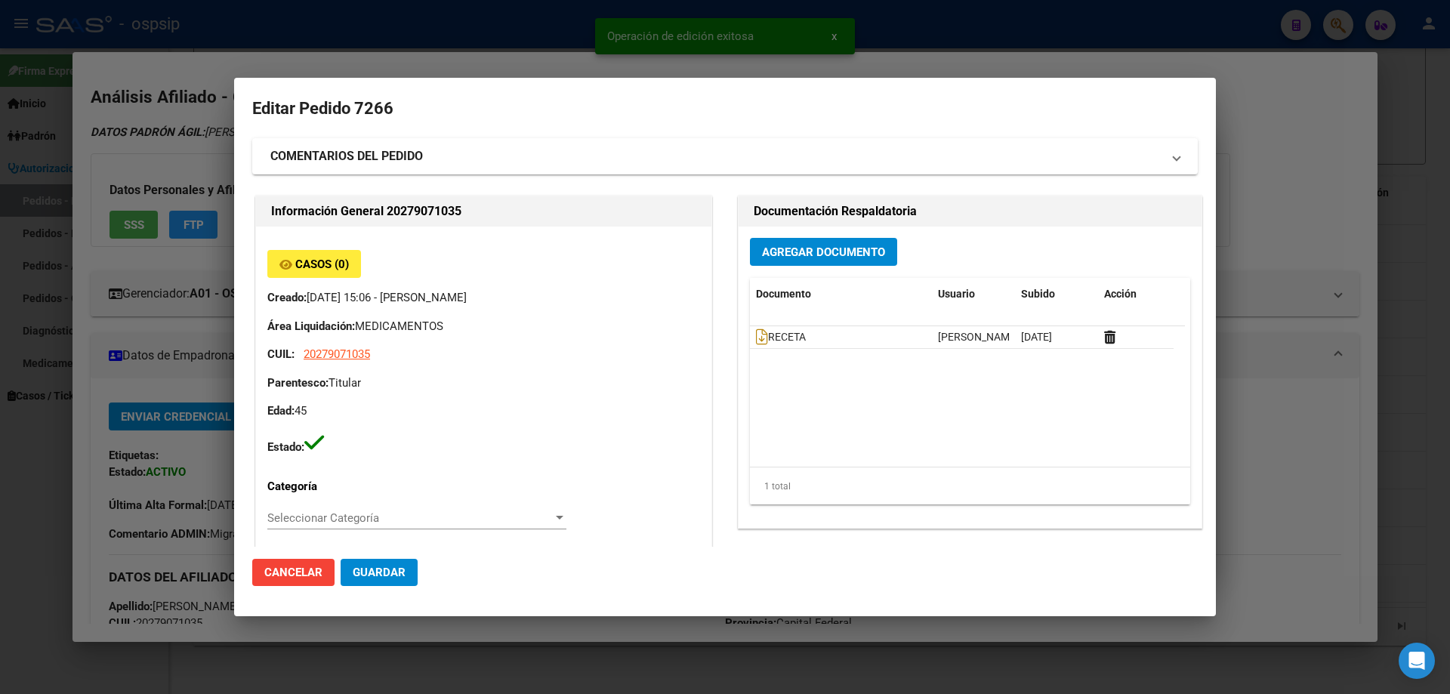
type input "Capital Federal, BELGRANO, [STREET_ADDRESS][PERSON_NAME]"
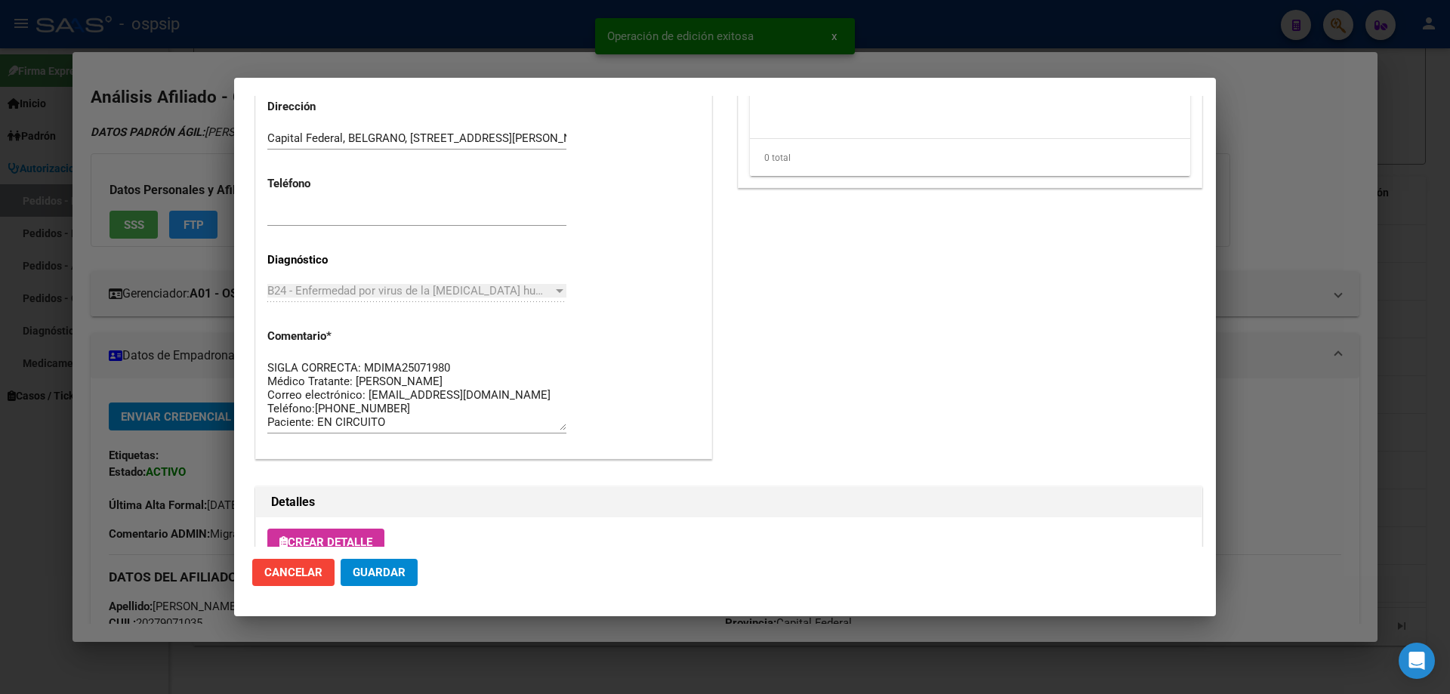
scroll to position [982, 0]
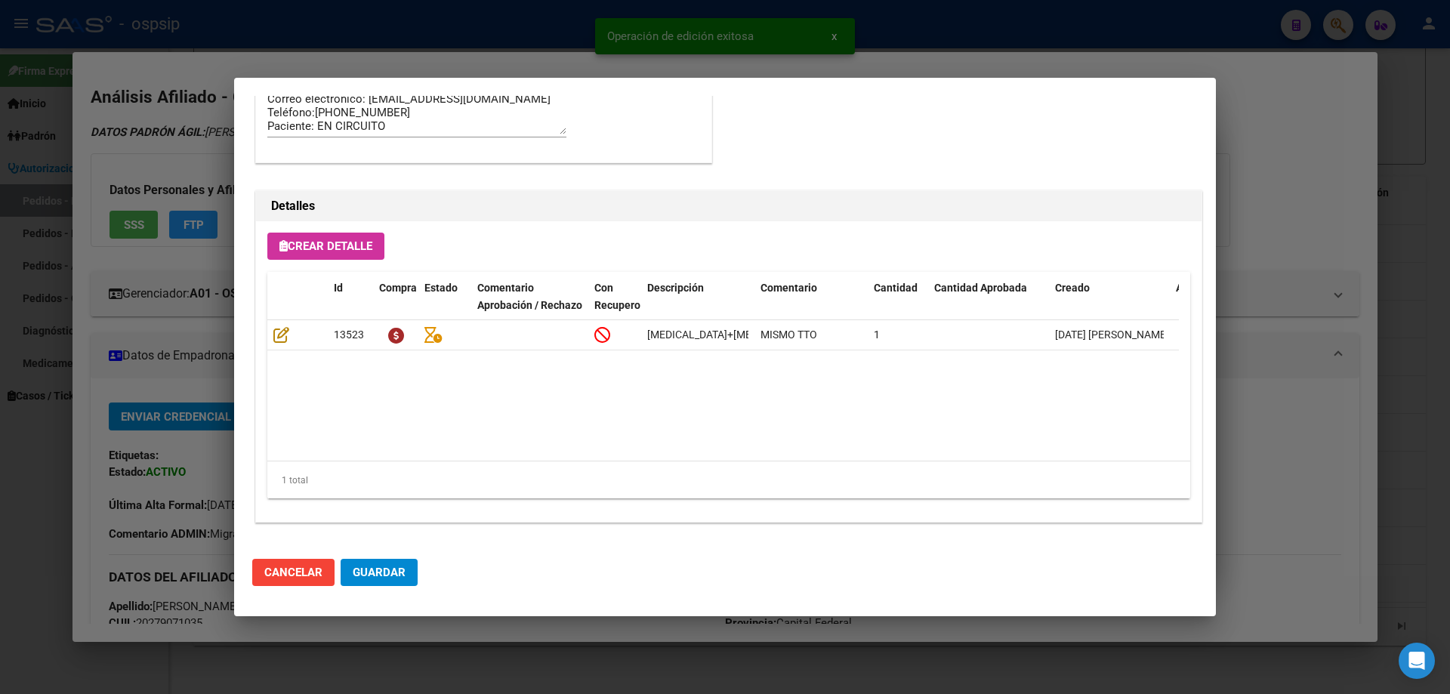
click at [409, 575] on button "Guardar" at bounding box center [379, 572] width 77 height 27
